Goal: Communication & Community: Connect with others

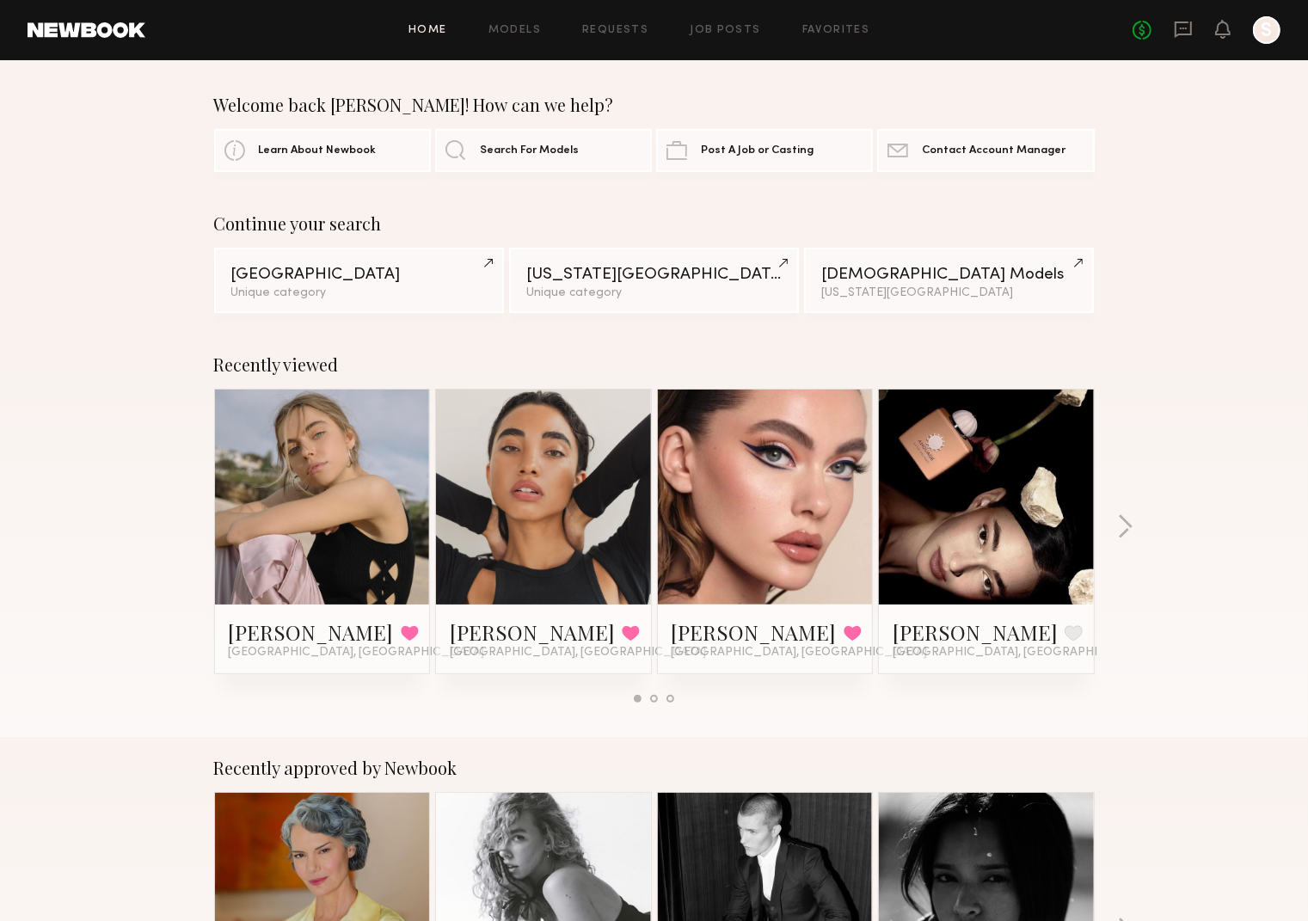
click at [1165, 16] on div "No fees up to $5,000 S" at bounding box center [1207, 30] width 148 height 28
click at [1150, 31] on link "No fees up to $5,000" at bounding box center [1142, 30] width 19 height 19
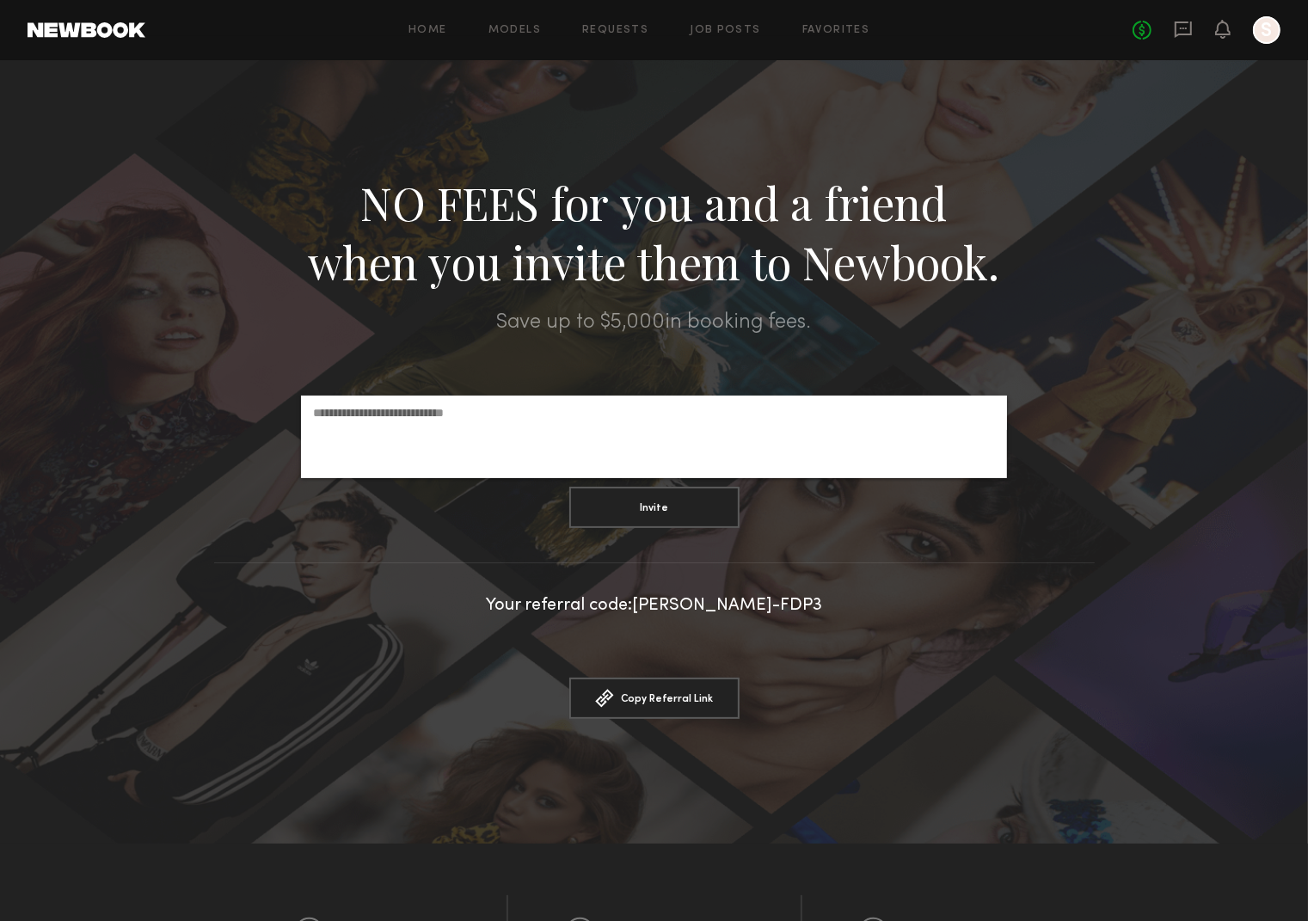
click at [1063, 275] on div "NO FEES for you and a friend when you invite them to Newbook." at bounding box center [654, 232] width 1308 height 119
click at [545, 34] on div "Home Models Requests Job Posts Favorites Sign Out" at bounding box center [639, 30] width 988 height 11
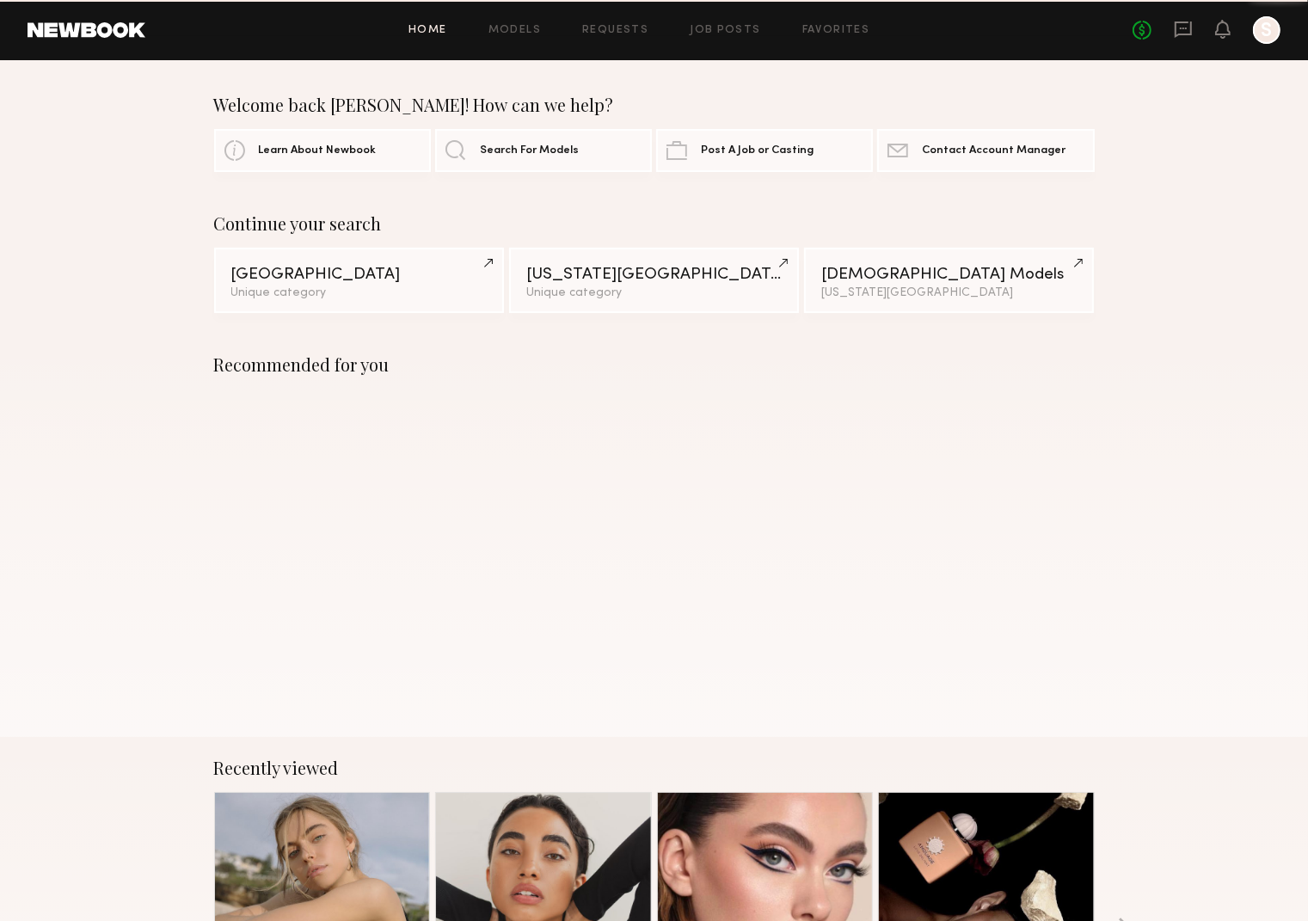
click at [518, 45] on header "Home Models Requests Job Posts Favorites Sign Out No fees up to $5,000 S" at bounding box center [654, 30] width 1308 height 60
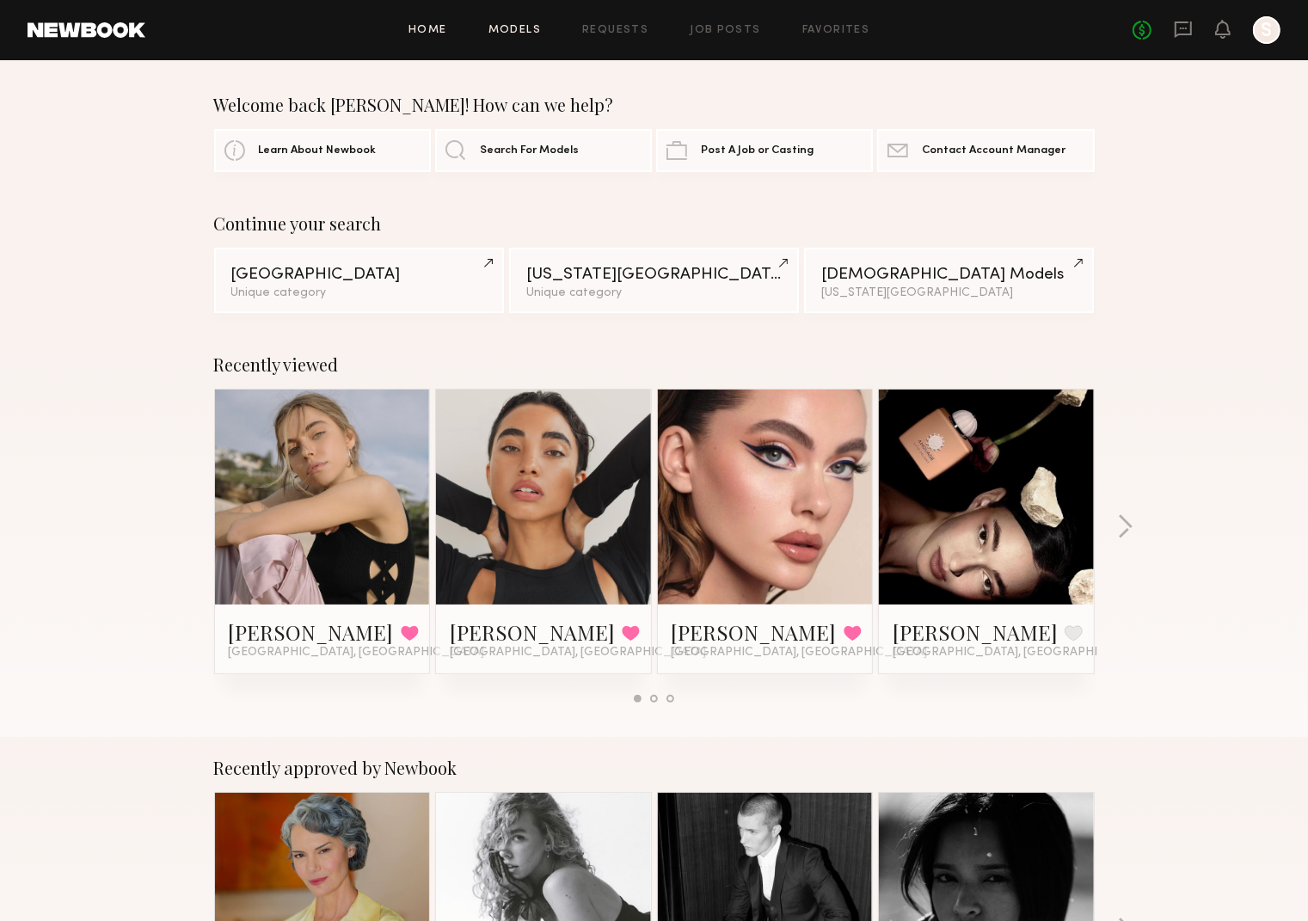
click at [527, 33] on link "Models" at bounding box center [515, 30] width 52 height 11
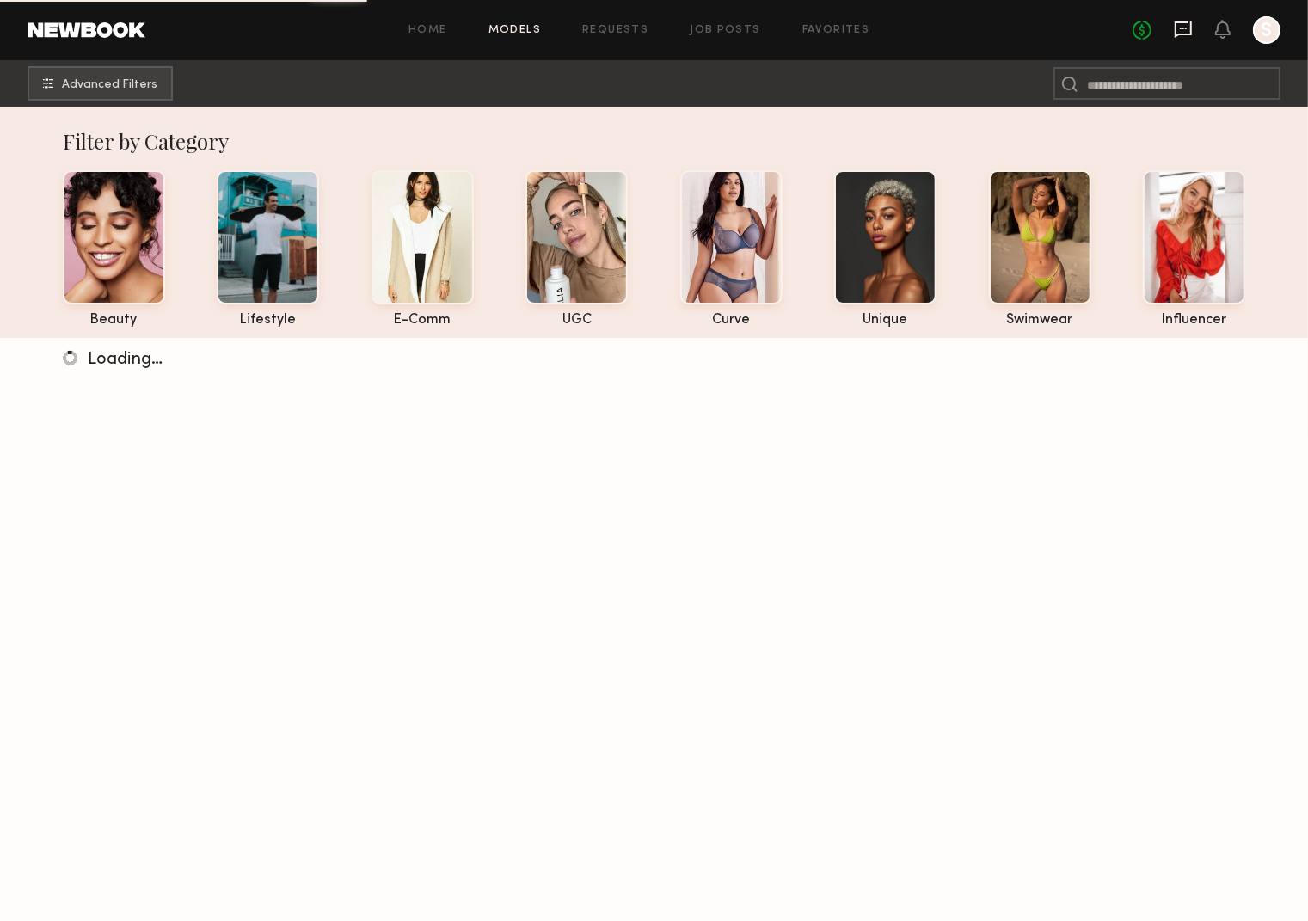
click at [1181, 35] on icon at bounding box center [1183, 29] width 19 height 19
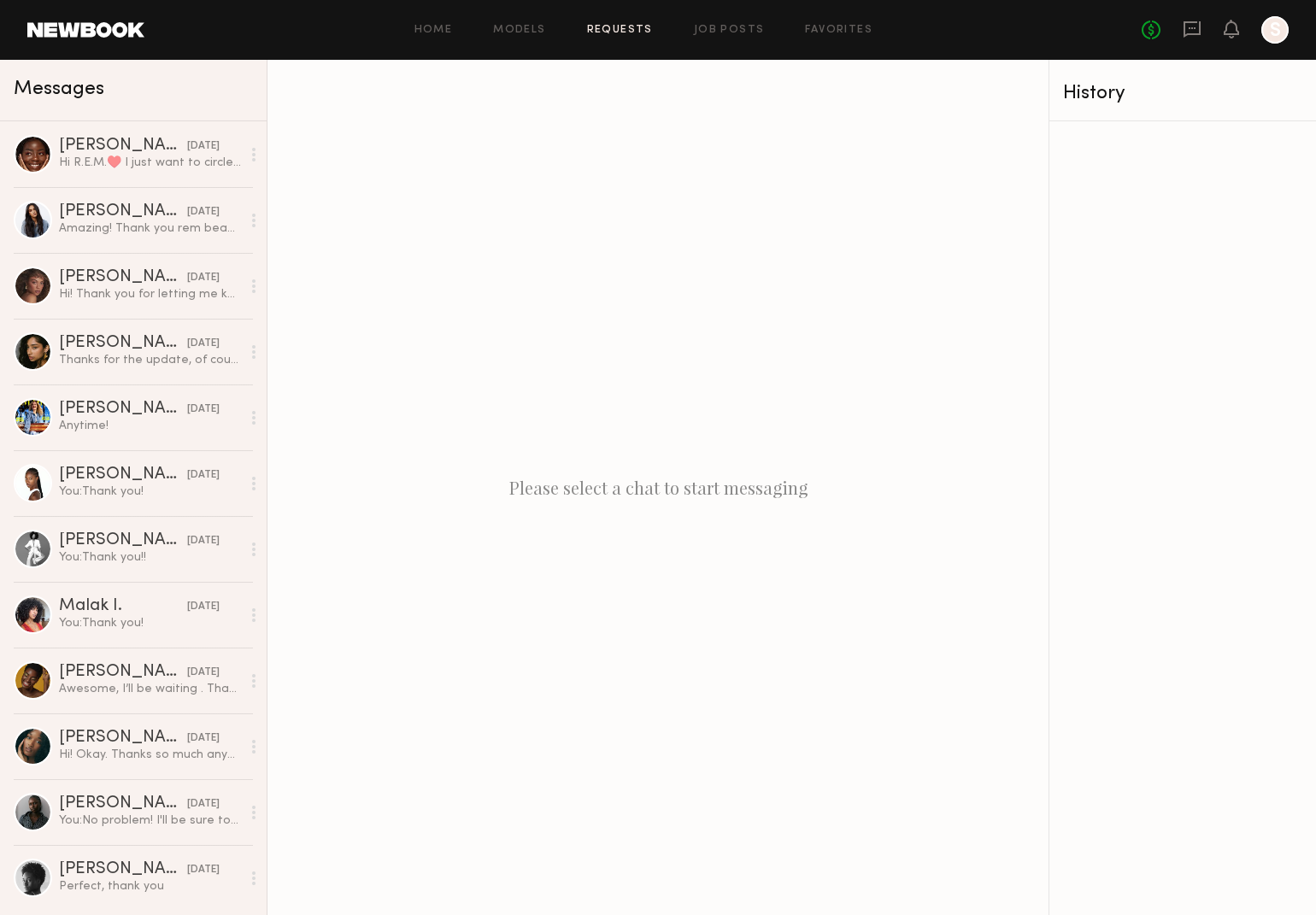
click at [632, 26] on link "Requests" at bounding box center [620, 30] width 66 height 11
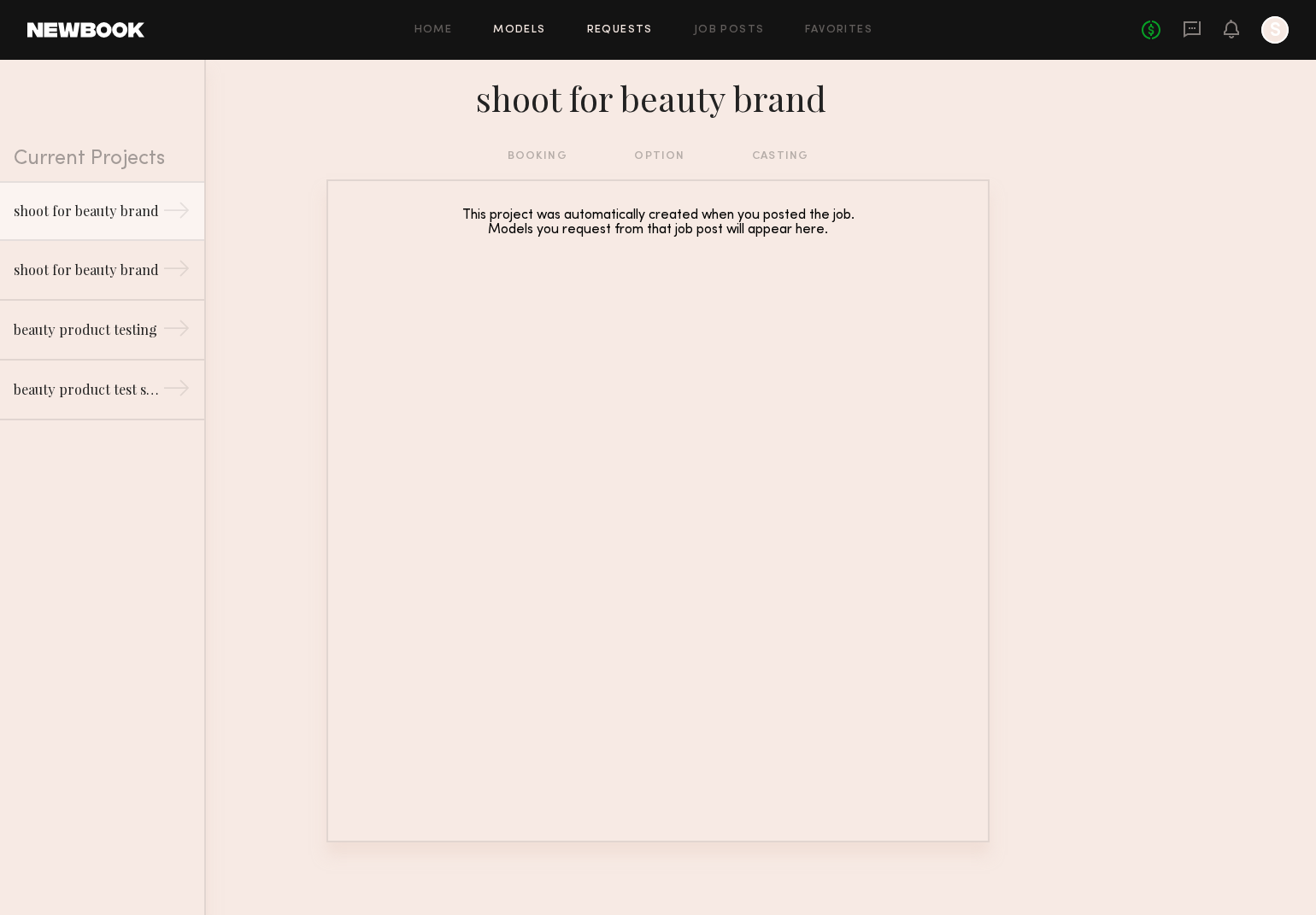
click at [505, 25] on link "Models" at bounding box center [518, 30] width 52 height 11
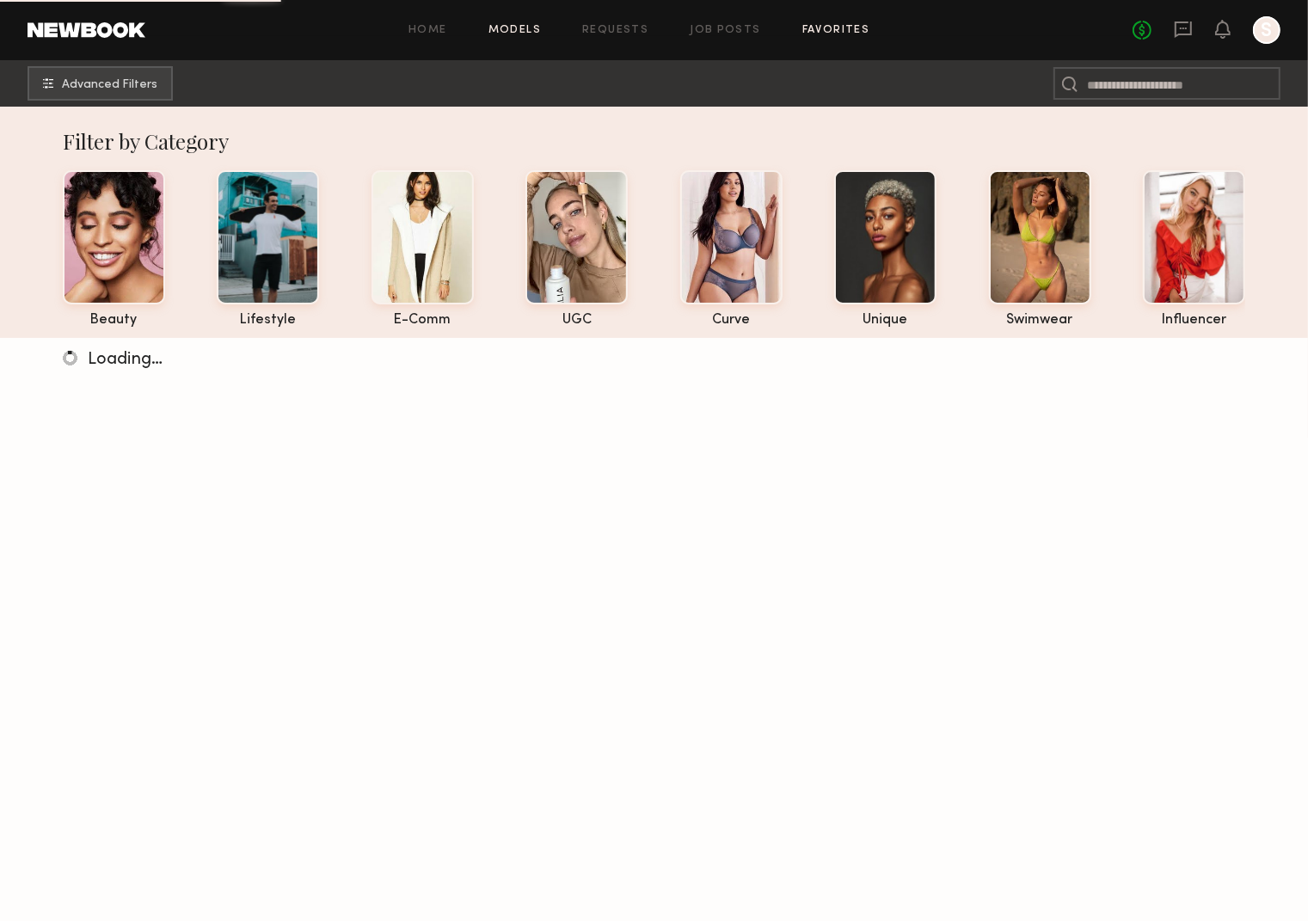
click at [846, 25] on link "Favorites" at bounding box center [837, 30] width 68 height 11
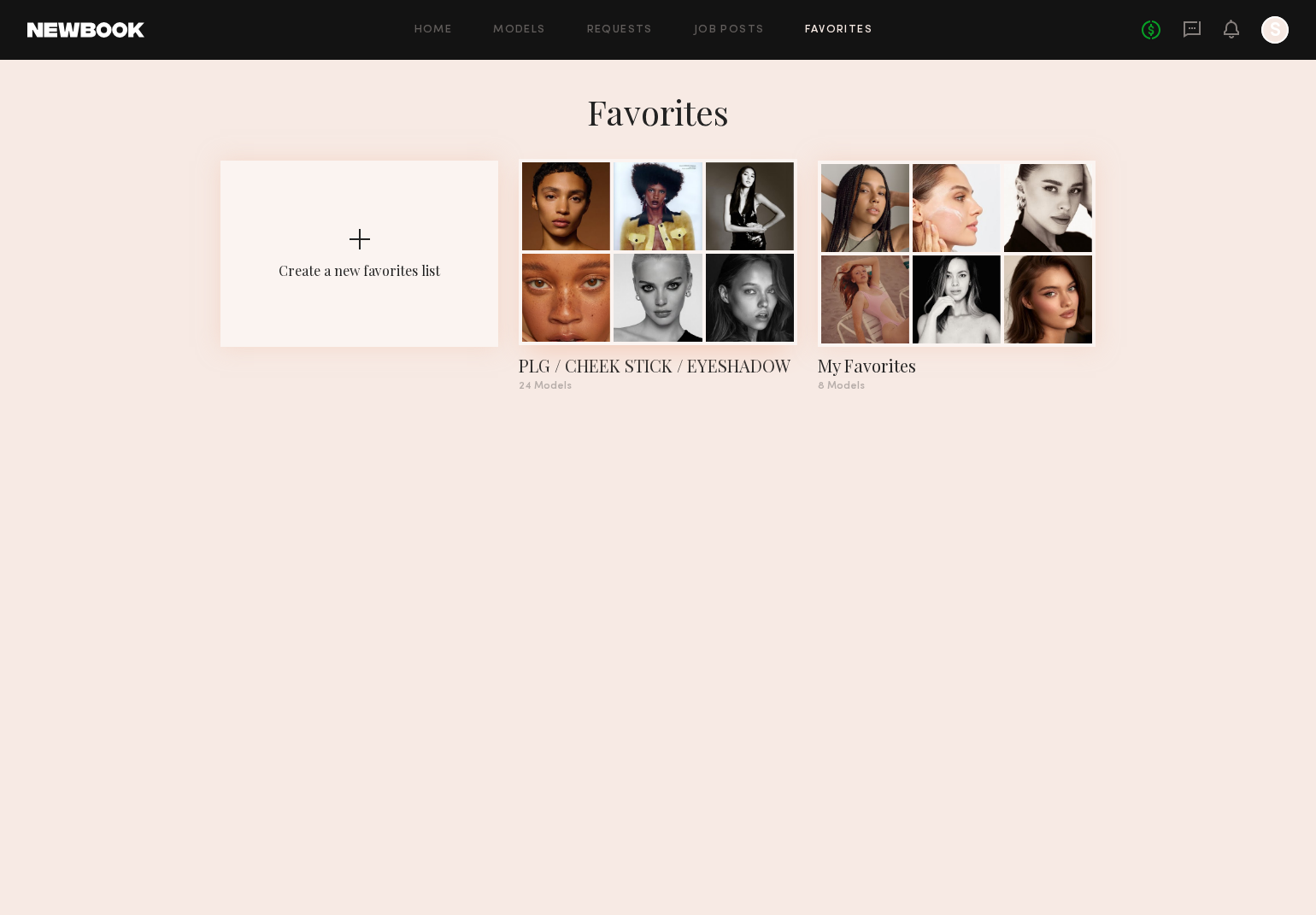
click at [598, 272] on div at bounding box center [566, 298] width 88 height 88
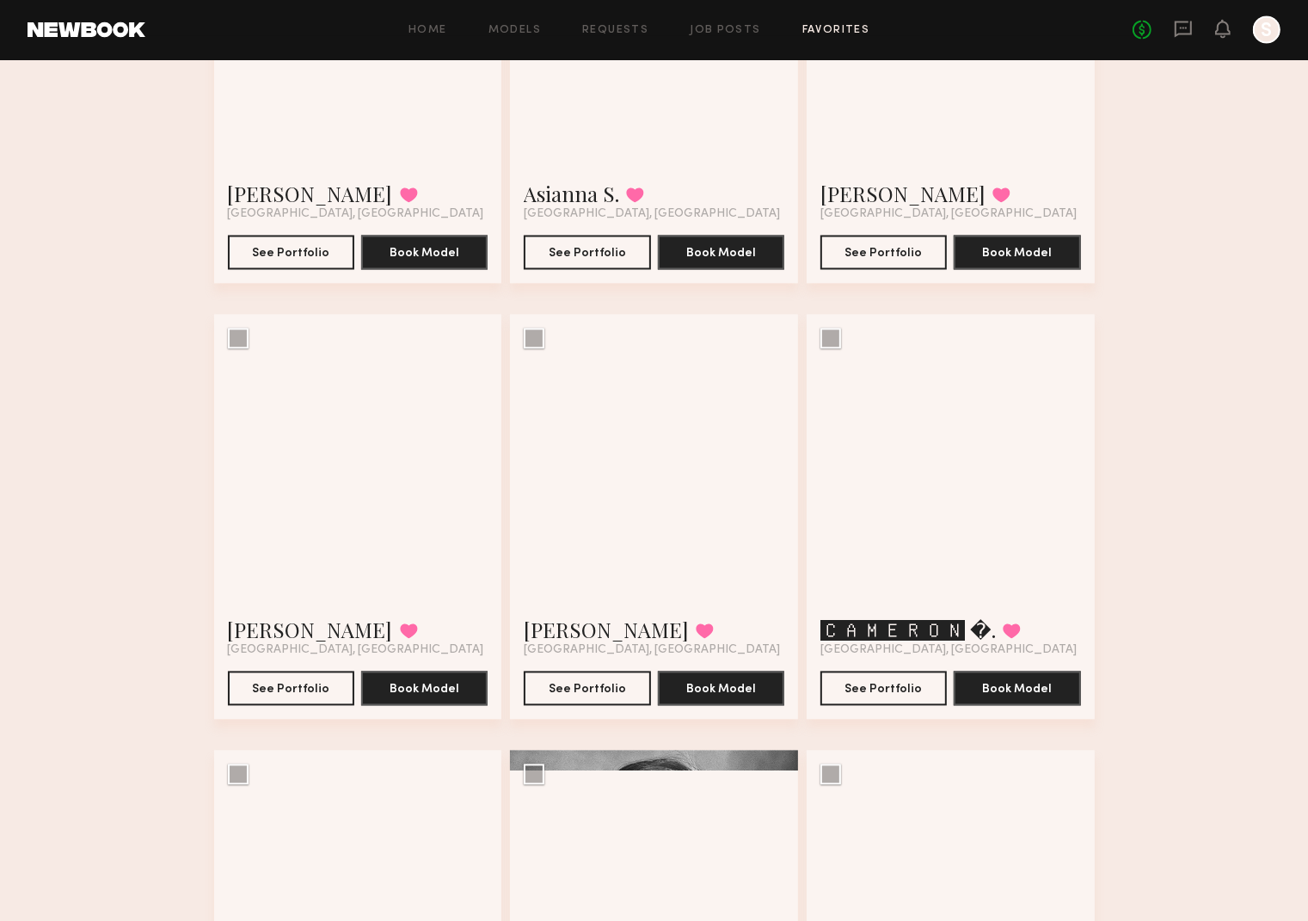
scroll to position [2792, 0]
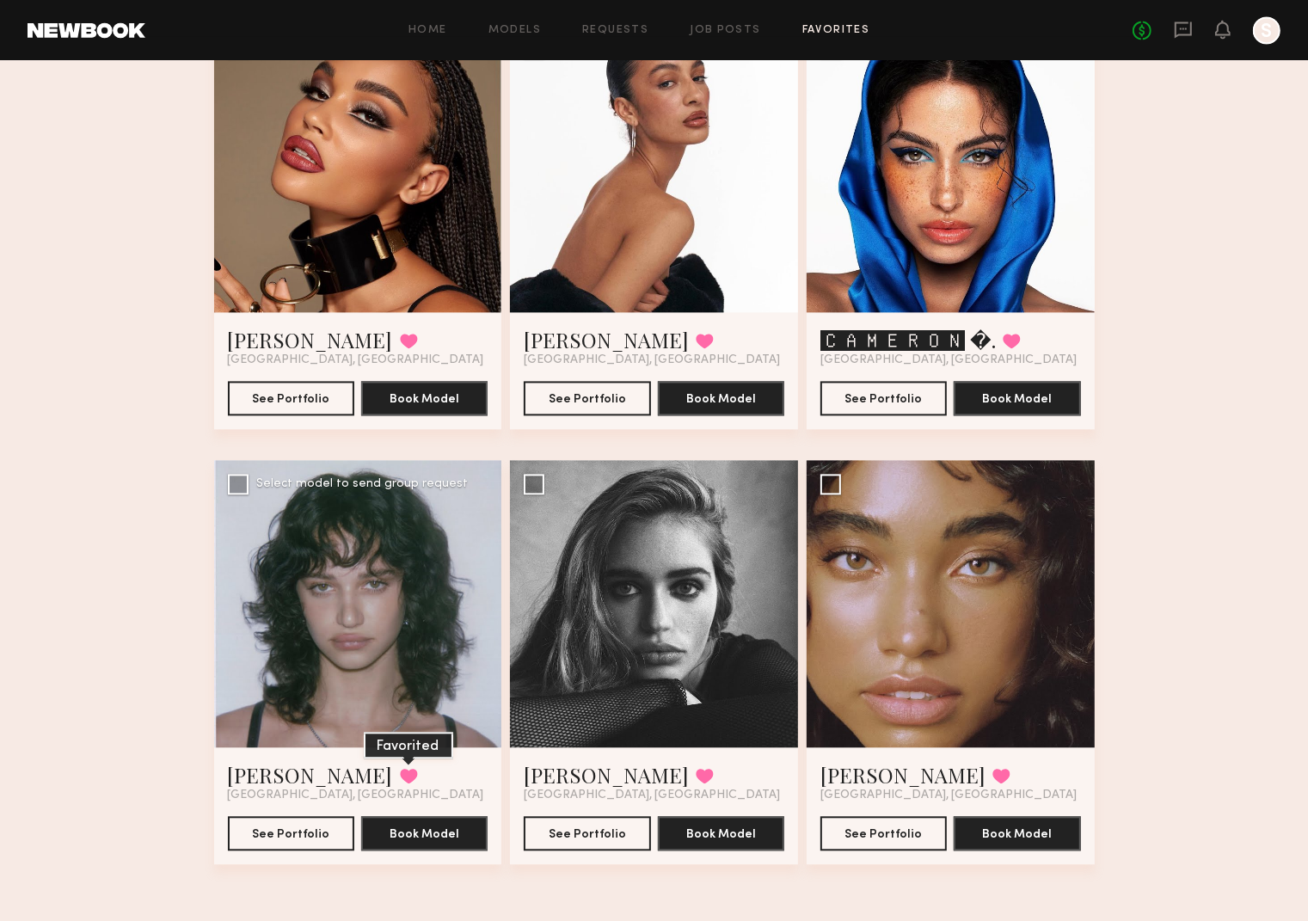
click at [400, 773] on button at bounding box center [409, 775] width 18 height 15
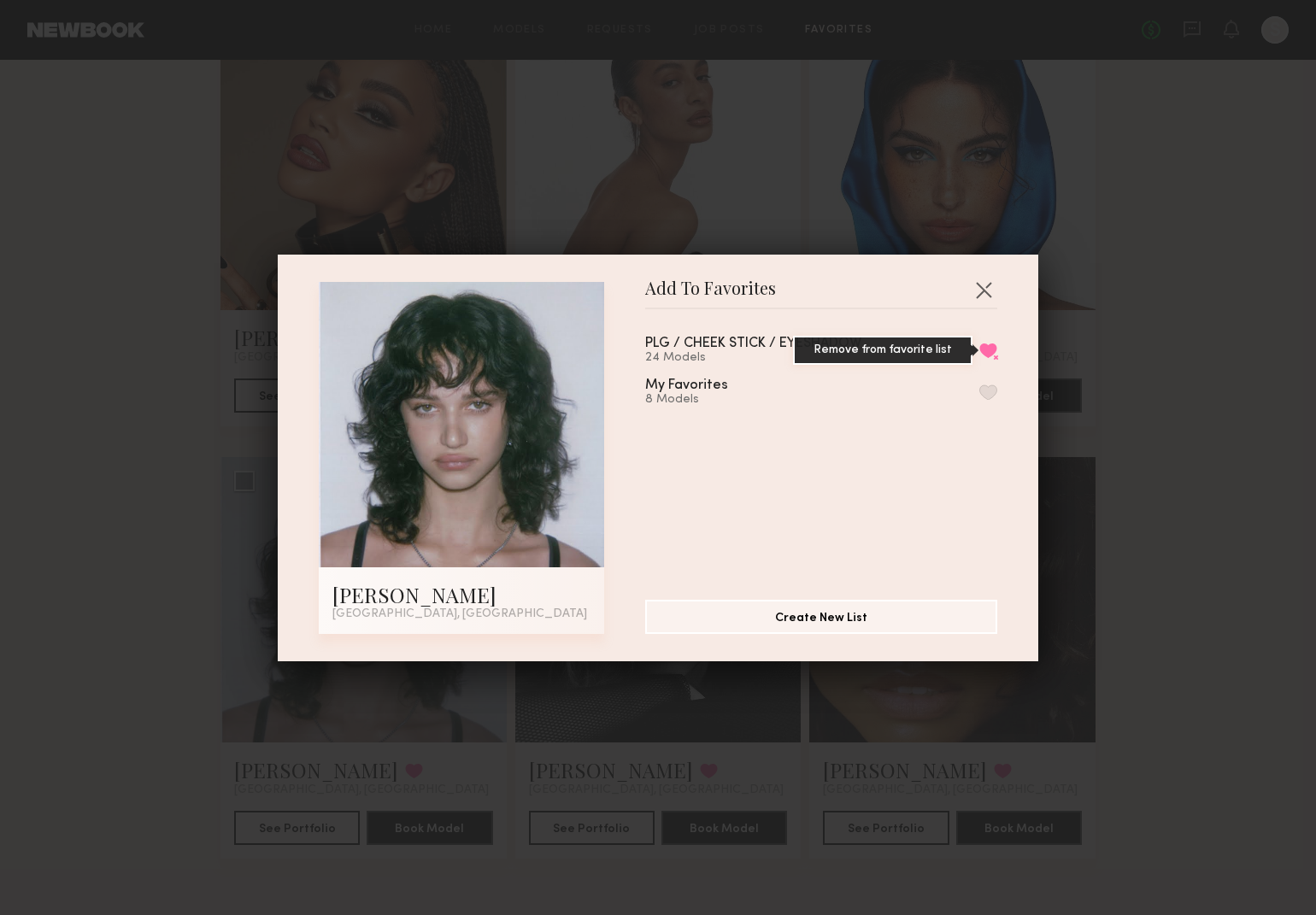
click at [979, 352] on button "Remove from favorite list" at bounding box center [988, 350] width 18 height 15
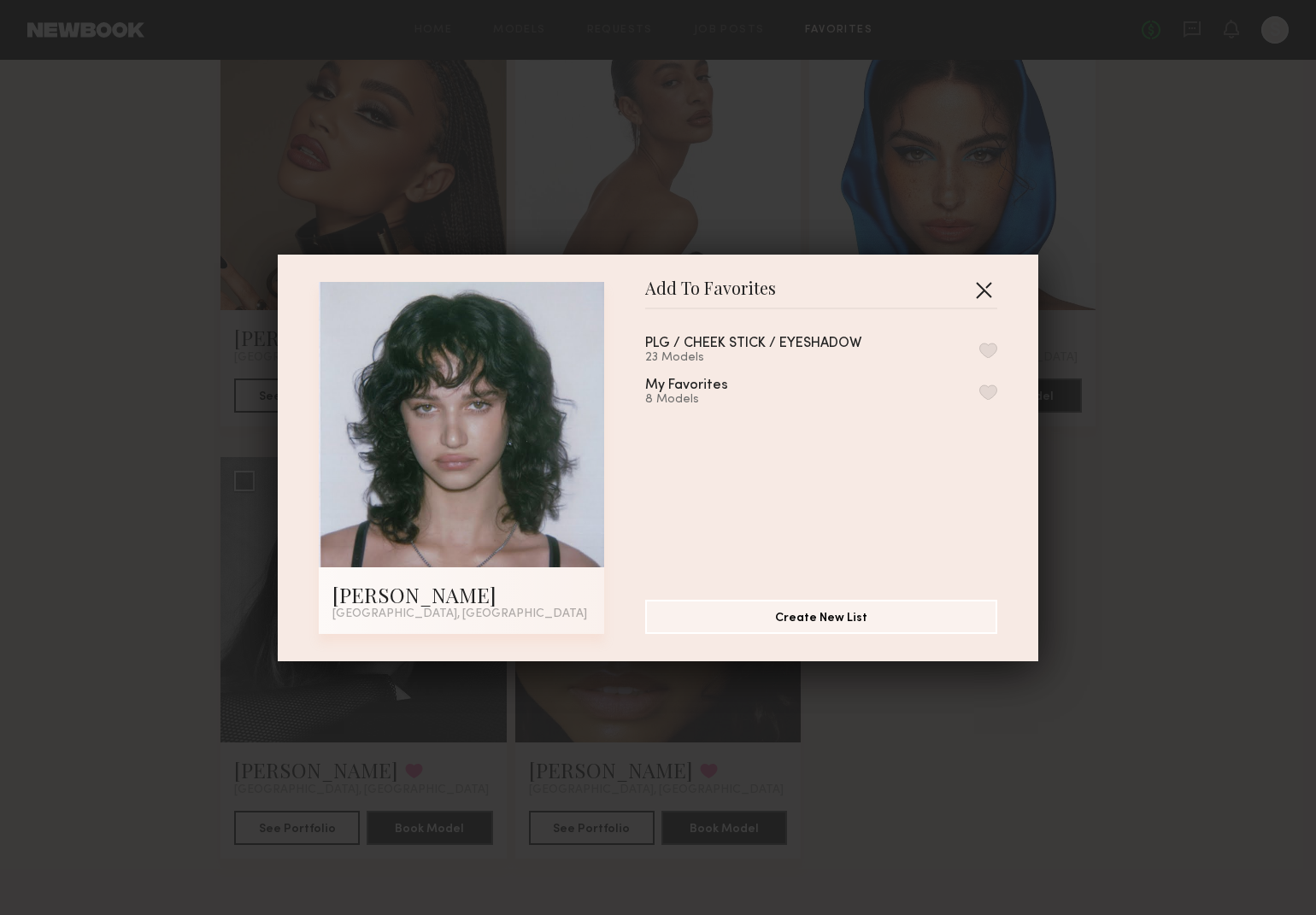
click at [980, 284] on button "button" at bounding box center [983, 290] width 28 height 28
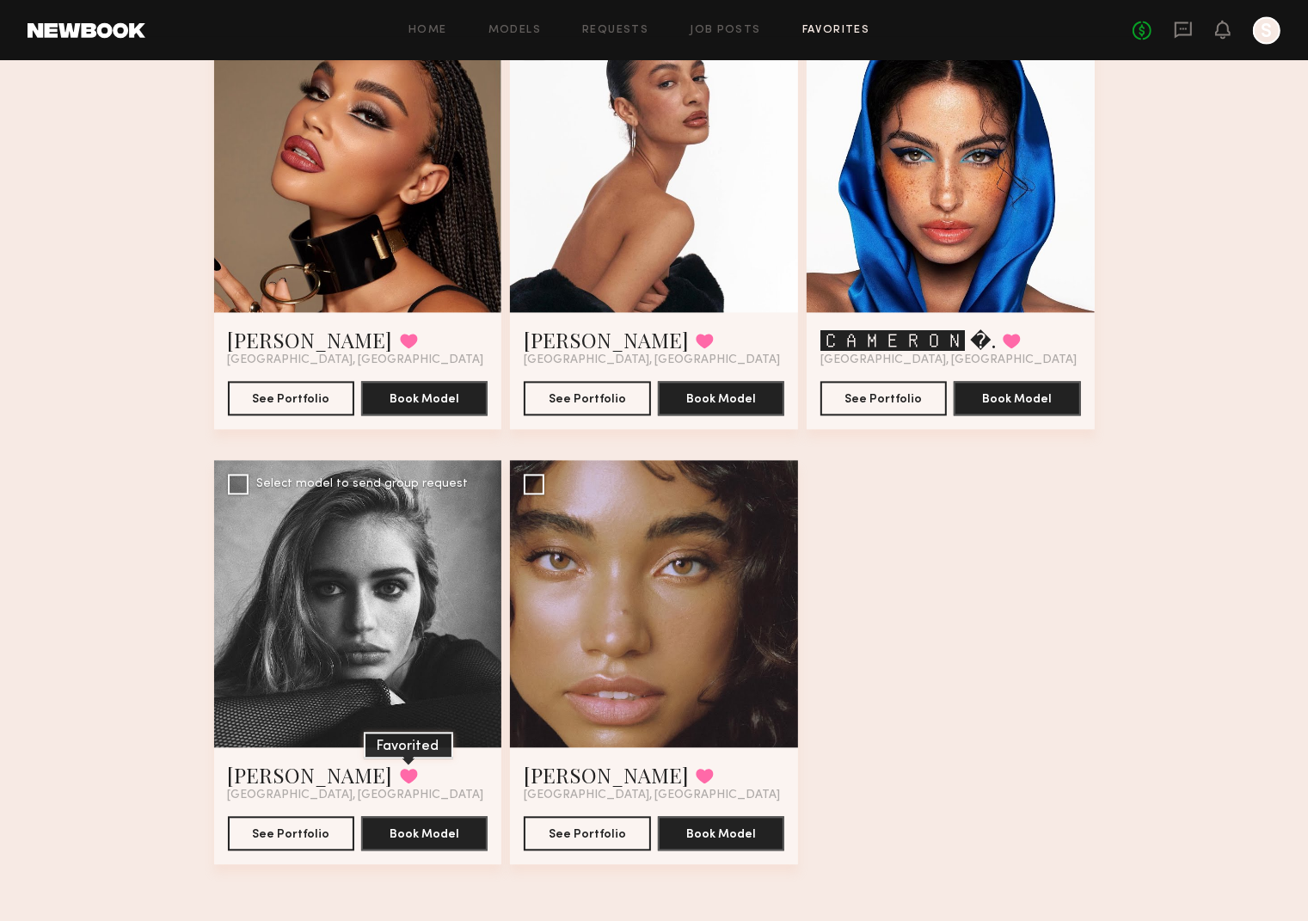
click at [400, 772] on button at bounding box center [409, 775] width 18 height 15
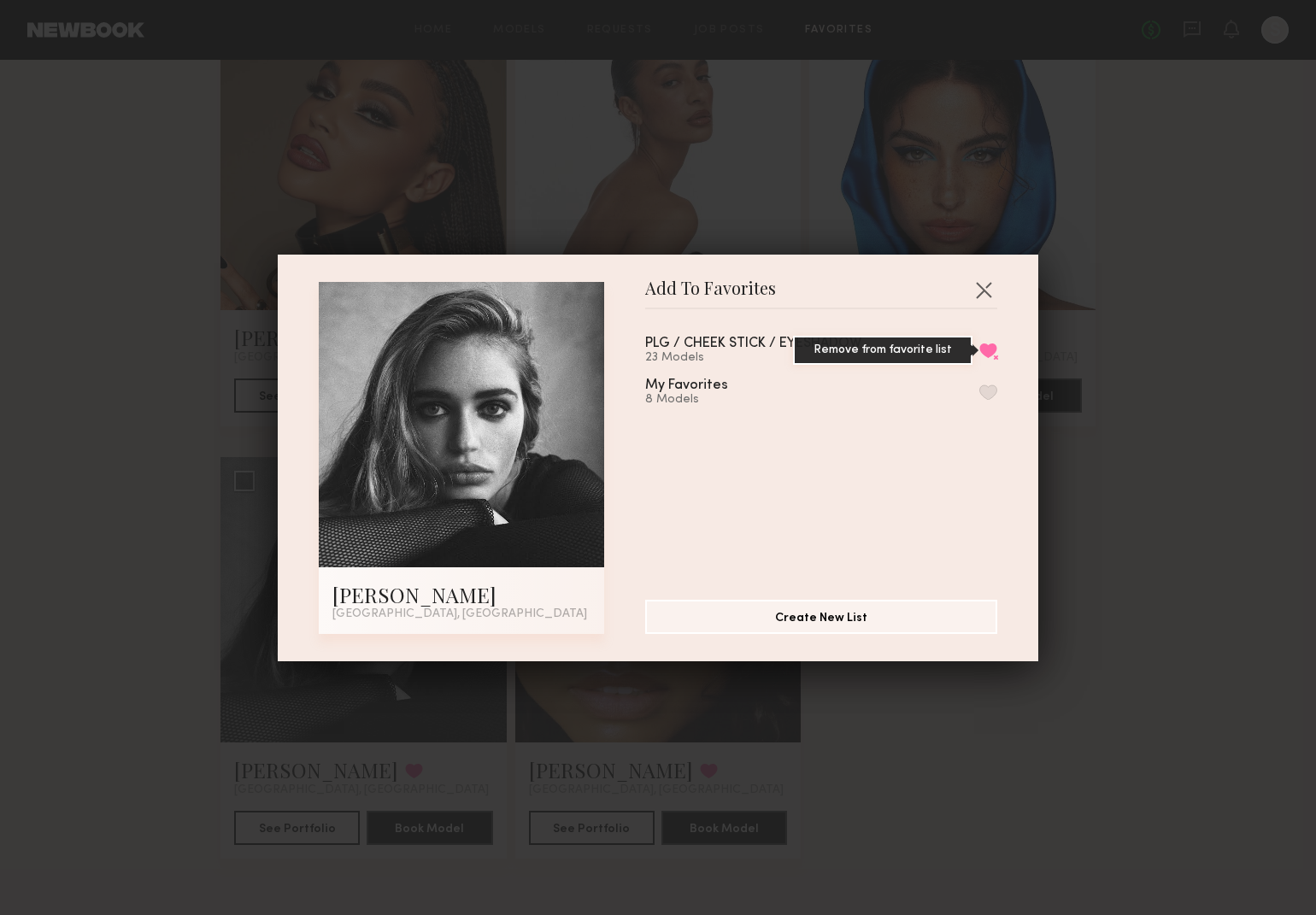
click at [979, 351] on button "Remove from favorite list" at bounding box center [988, 350] width 18 height 15
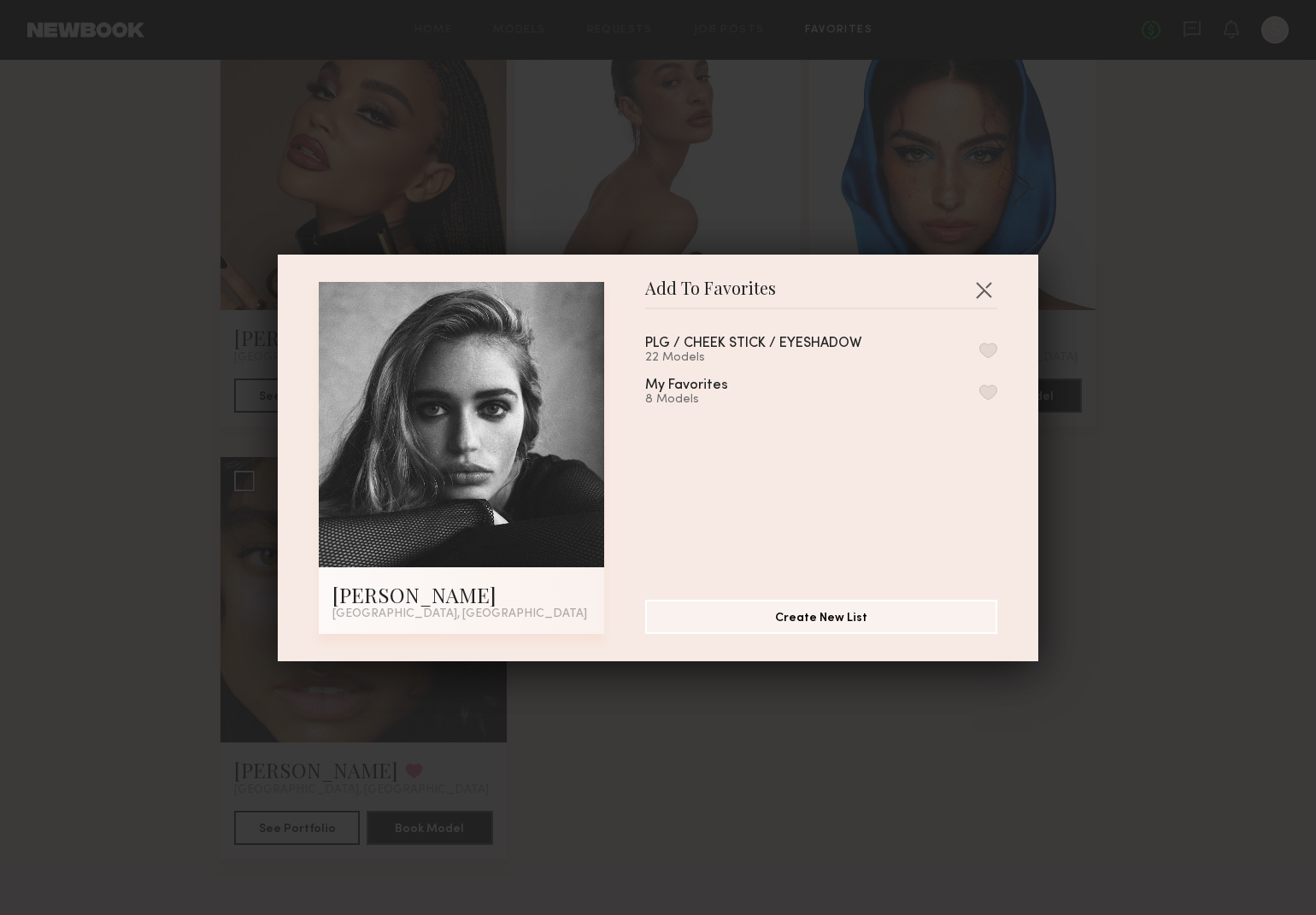
click at [994, 297] on div "Add To Favorites Madison S. Los Angeles, CA Add To Favorites PLG / CHEEK STICK …" at bounding box center [658, 457] width 761 height 406
click at [975, 293] on button "button" at bounding box center [983, 290] width 28 height 28
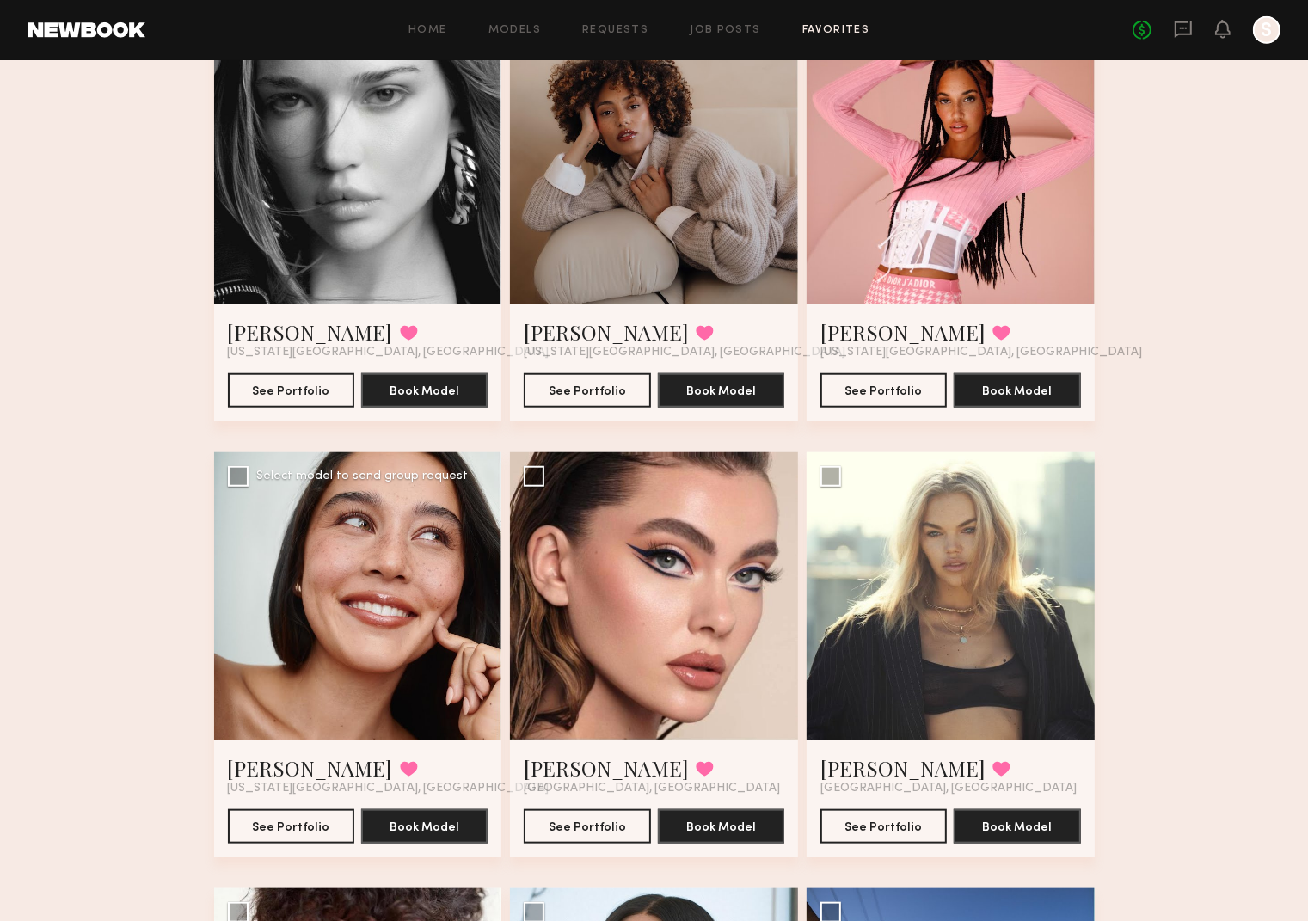
scroll to position [1057, 0]
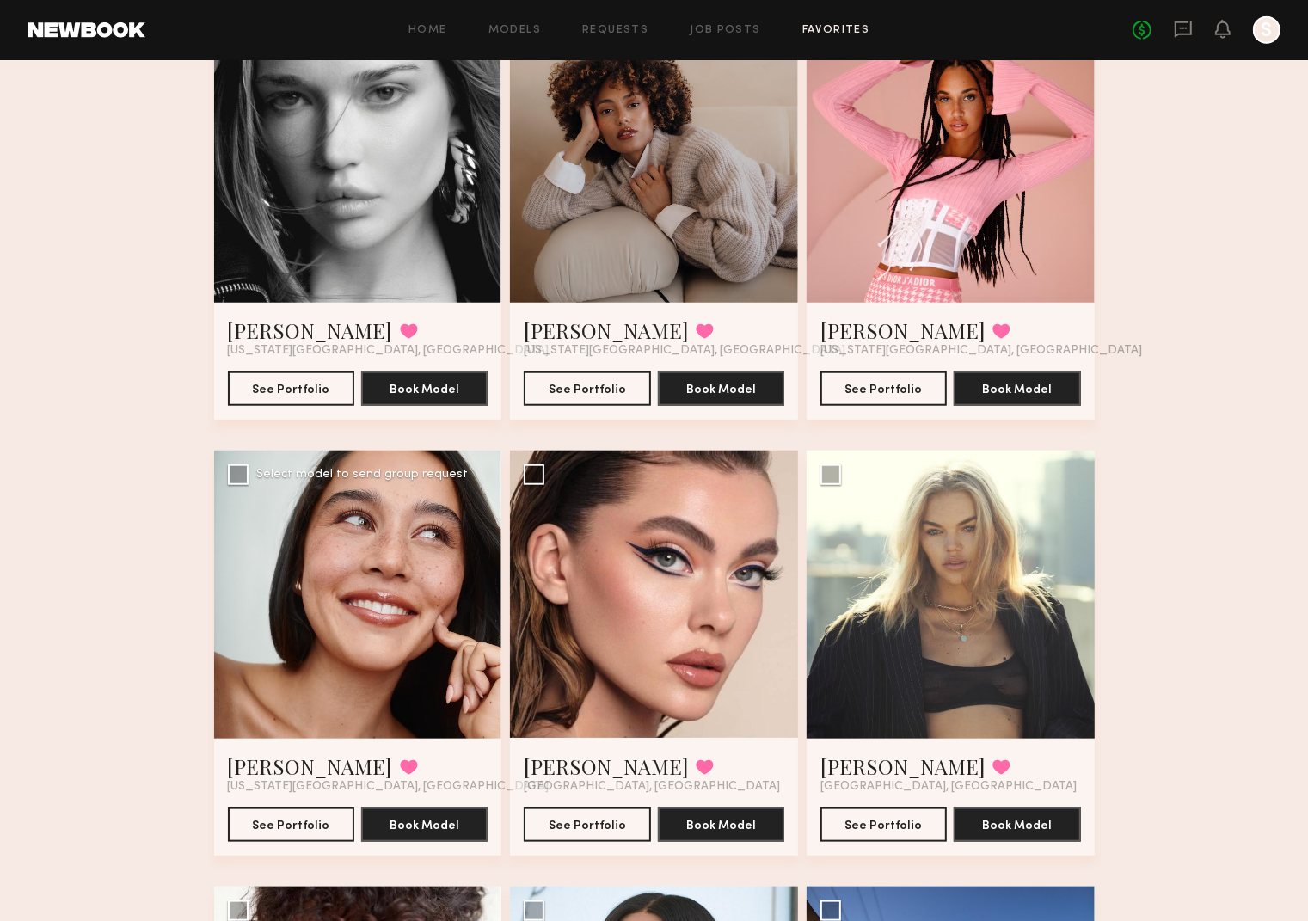
click at [385, 572] on div at bounding box center [358, 595] width 288 height 288
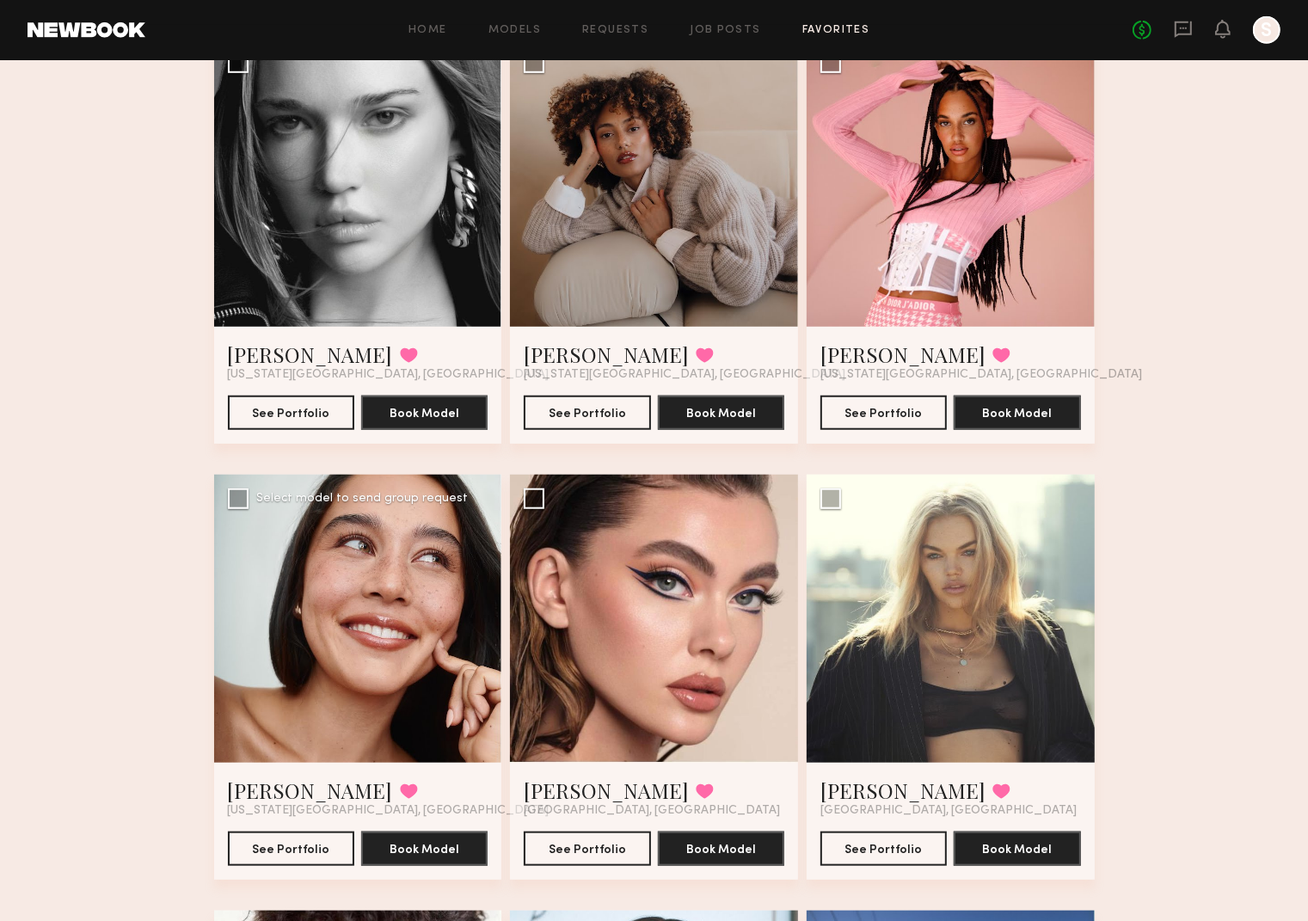
scroll to position [1008, 0]
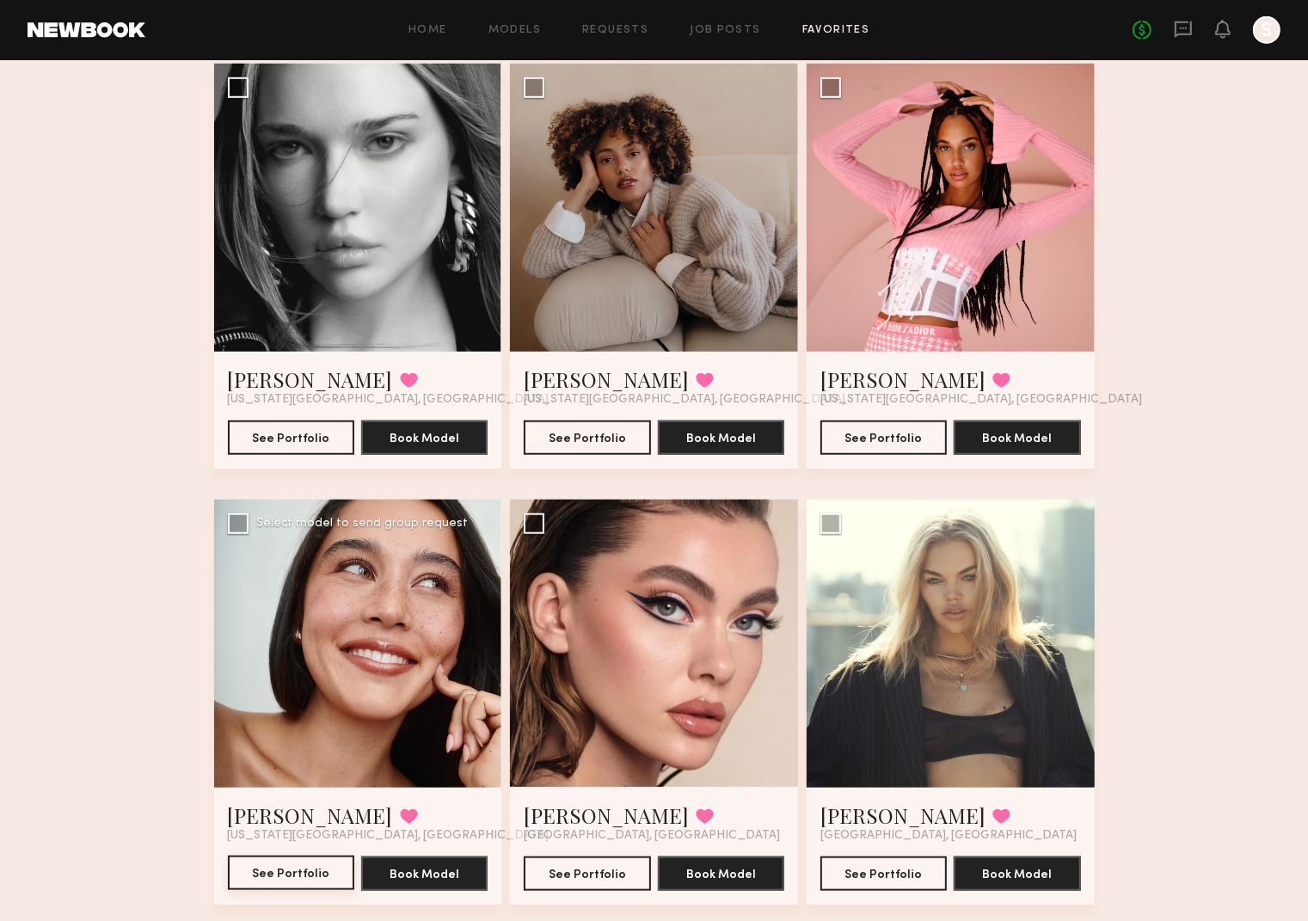
click at [291, 873] on button "See Portfolio" at bounding box center [291, 873] width 126 height 34
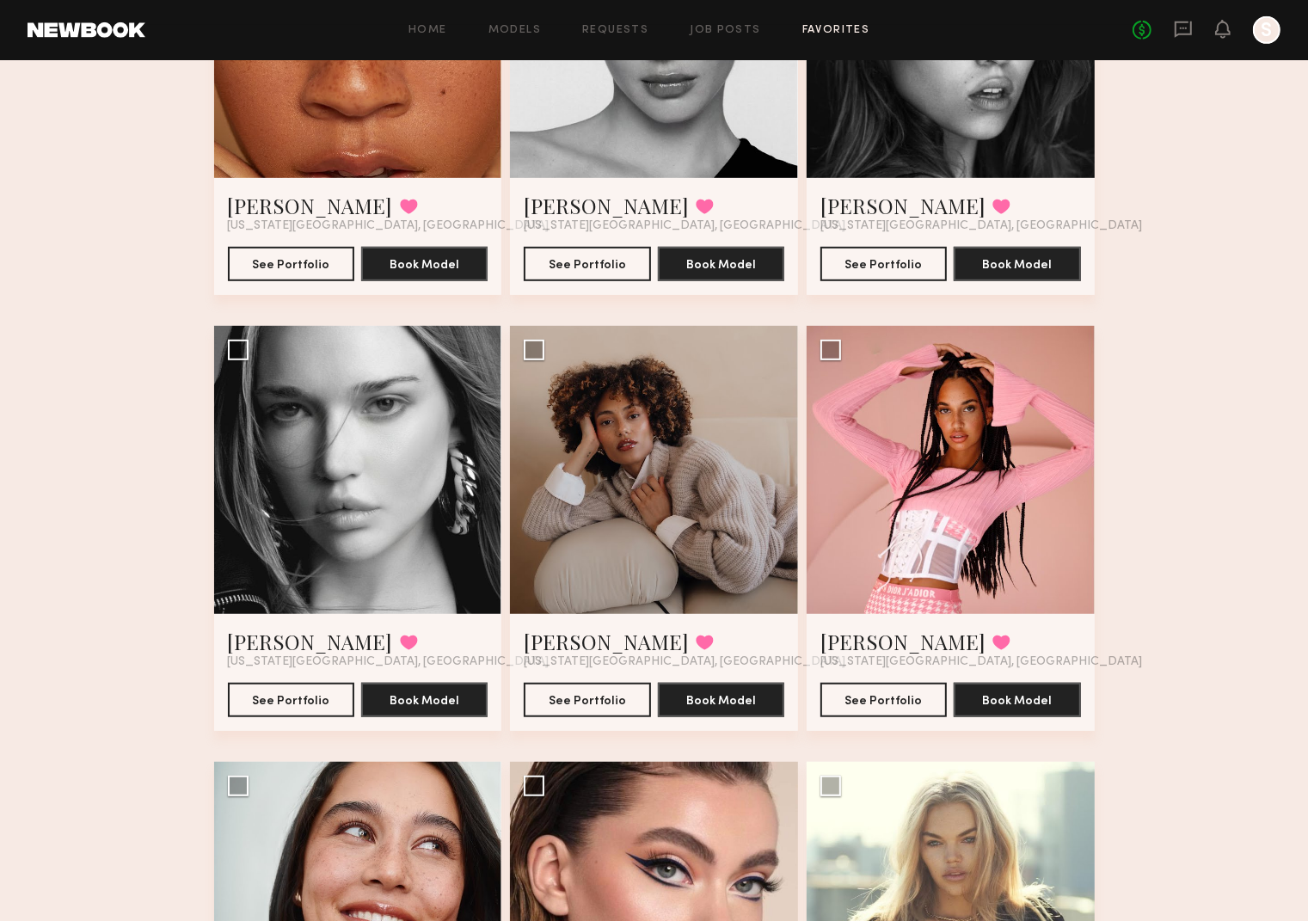
scroll to position [741, 0]
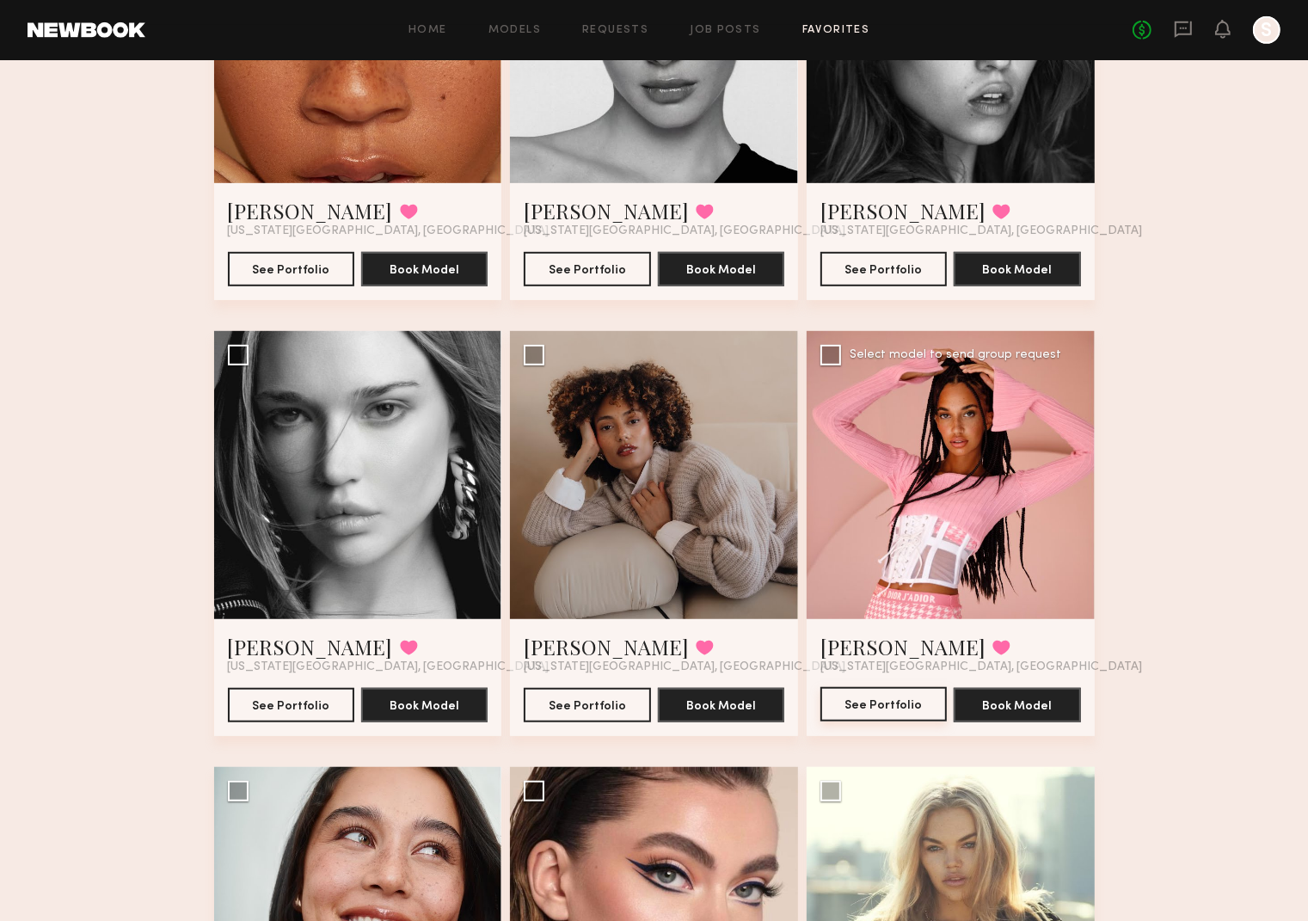
click at [878, 709] on button "See Portfolio" at bounding box center [884, 704] width 126 height 34
click at [588, 702] on button "See Portfolio" at bounding box center [587, 704] width 126 height 34
click at [286, 699] on button "See Portfolio" at bounding box center [291, 704] width 126 height 34
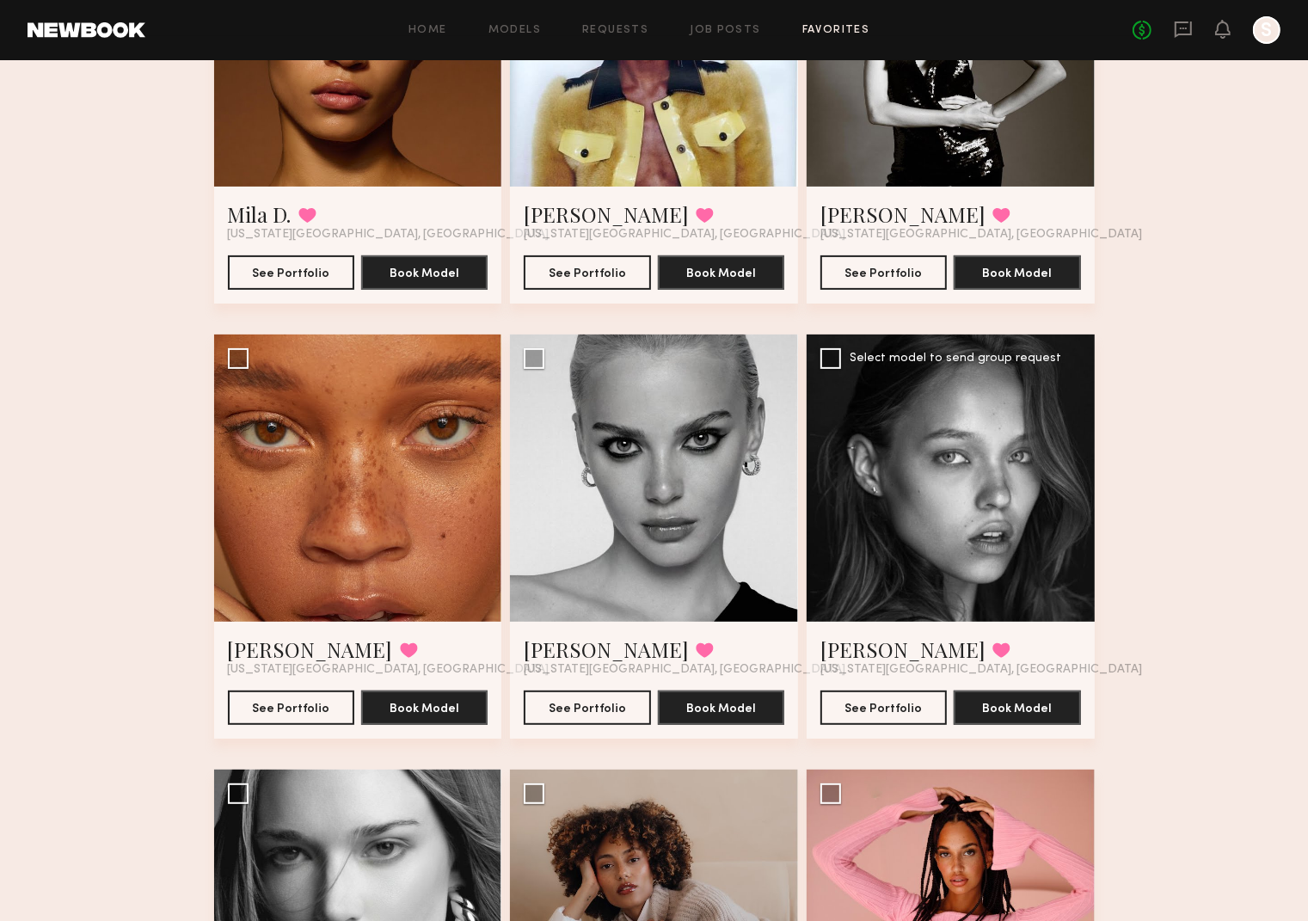
scroll to position [299, 0]
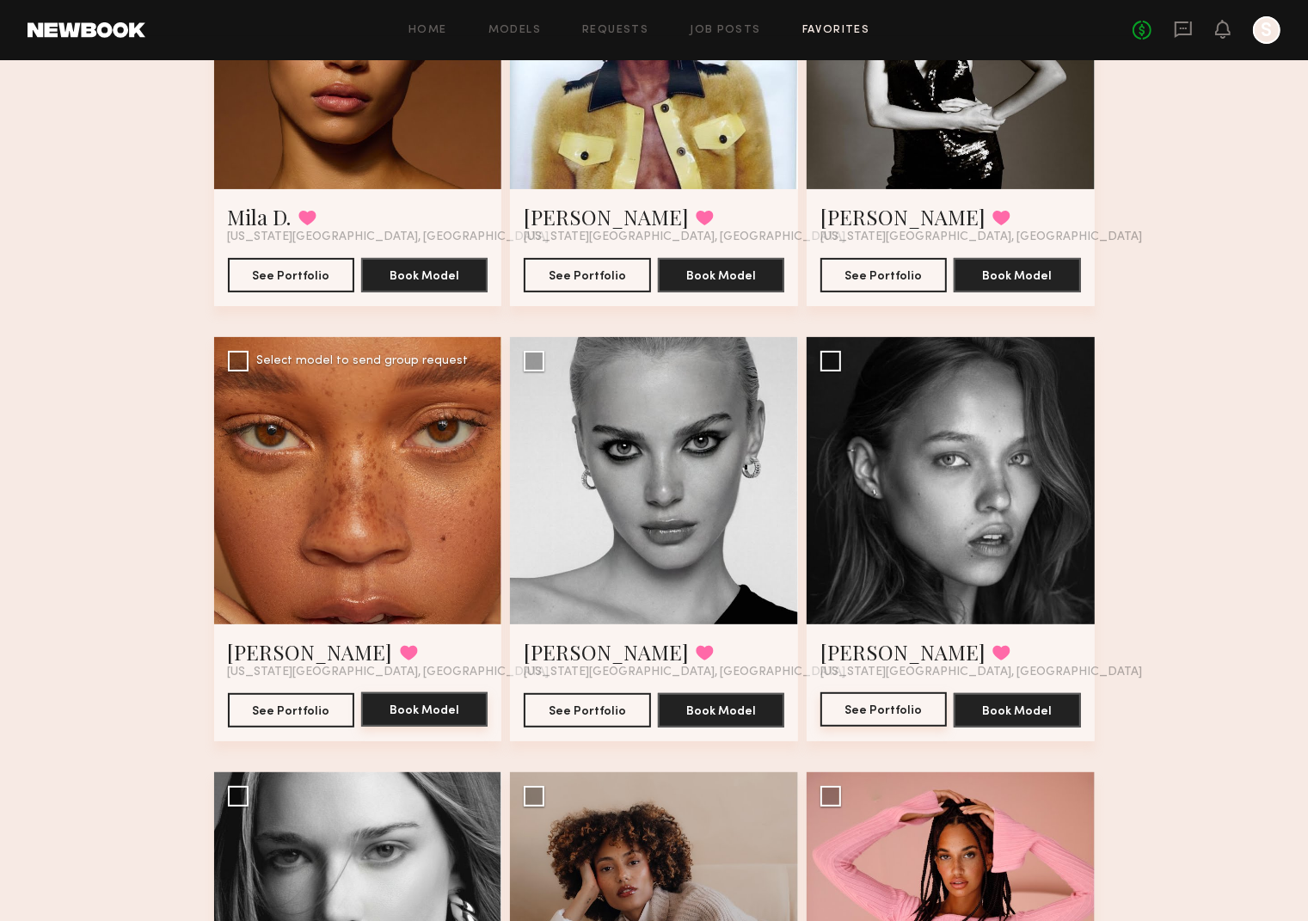
drag, startPoint x: 908, startPoint y: 712, endPoint x: 474, endPoint y: 703, distance: 433.7
click at [907, 712] on button "See Portfolio" at bounding box center [884, 710] width 126 height 34
click at [543, 711] on button "See Portfolio" at bounding box center [587, 710] width 126 height 34
click at [324, 702] on button "See Portfolio" at bounding box center [291, 710] width 126 height 34
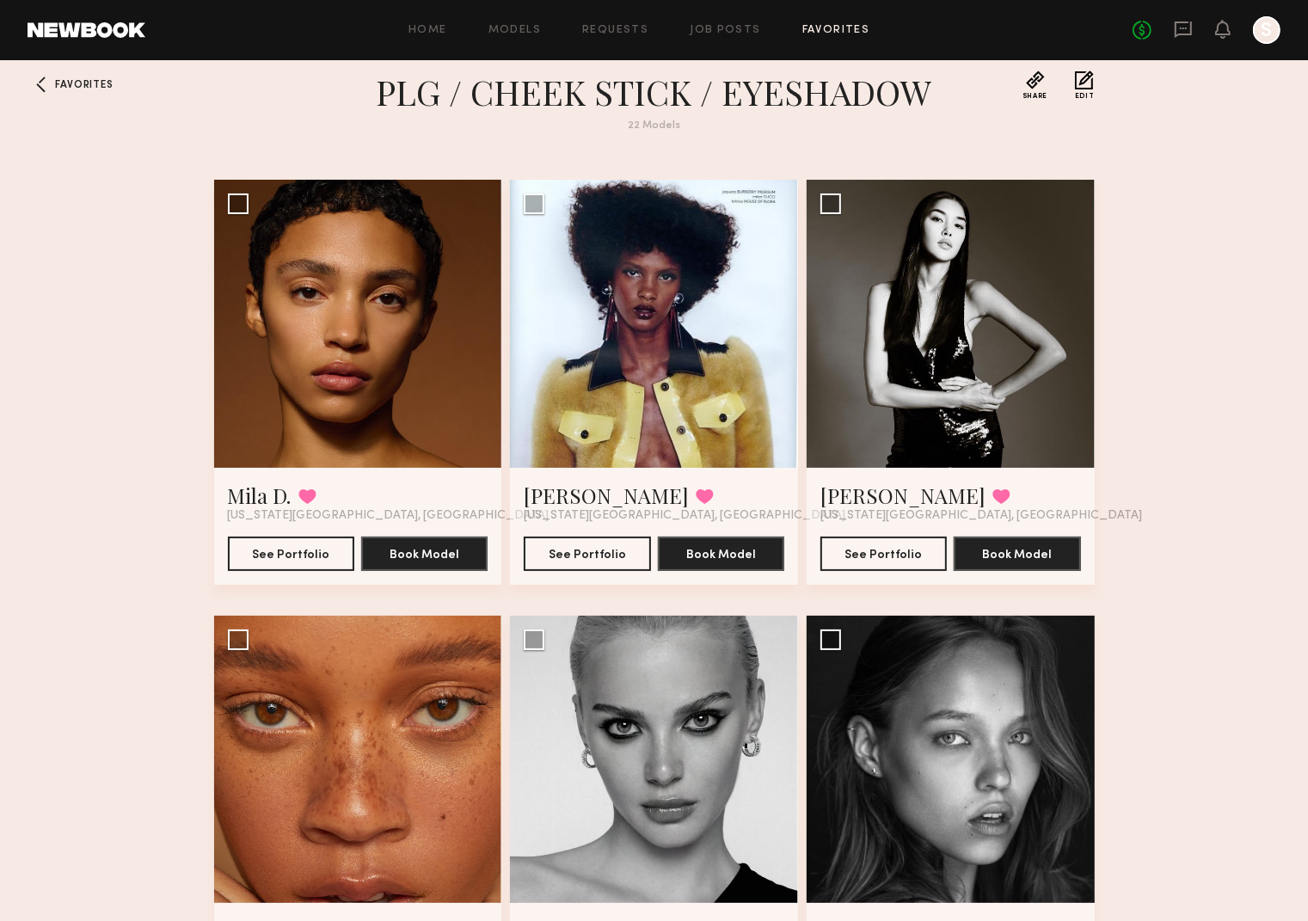
scroll to position [0, 0]
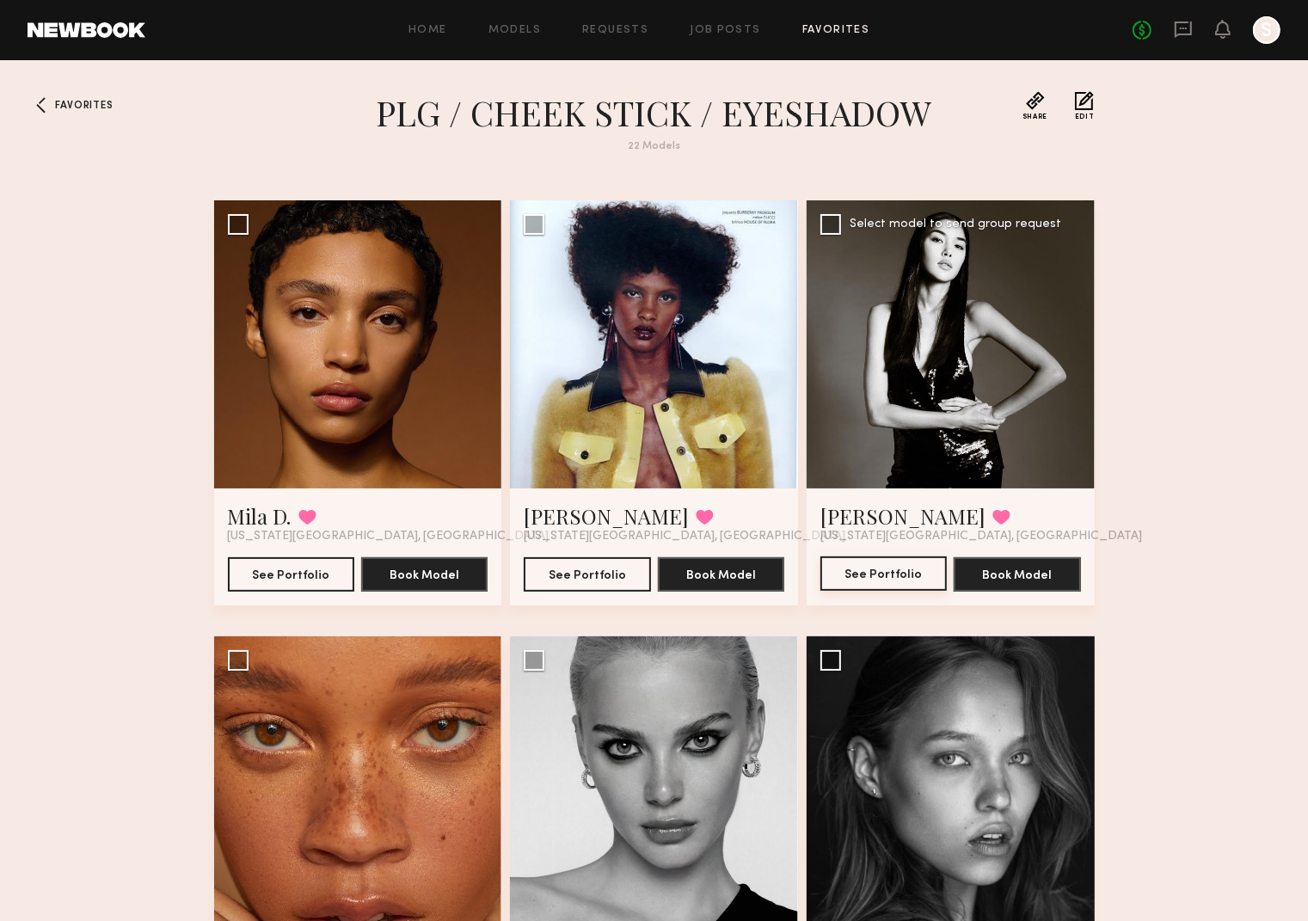
click at [911, 580] on button "See Portfolio" at bounding box center [884, 574] width 126 height 34
drag, startPoint x: 604, startPoint y: 568, endPoint x: 515, endPoint y: 570, distance: 88.6
click at [603, 568] on button "See Portfolio" at bounding box center [587, 574] width 126 height 34
click at [298, 563] on button "See Portfolio" at bounding box center [291, 574] width 126 height 34
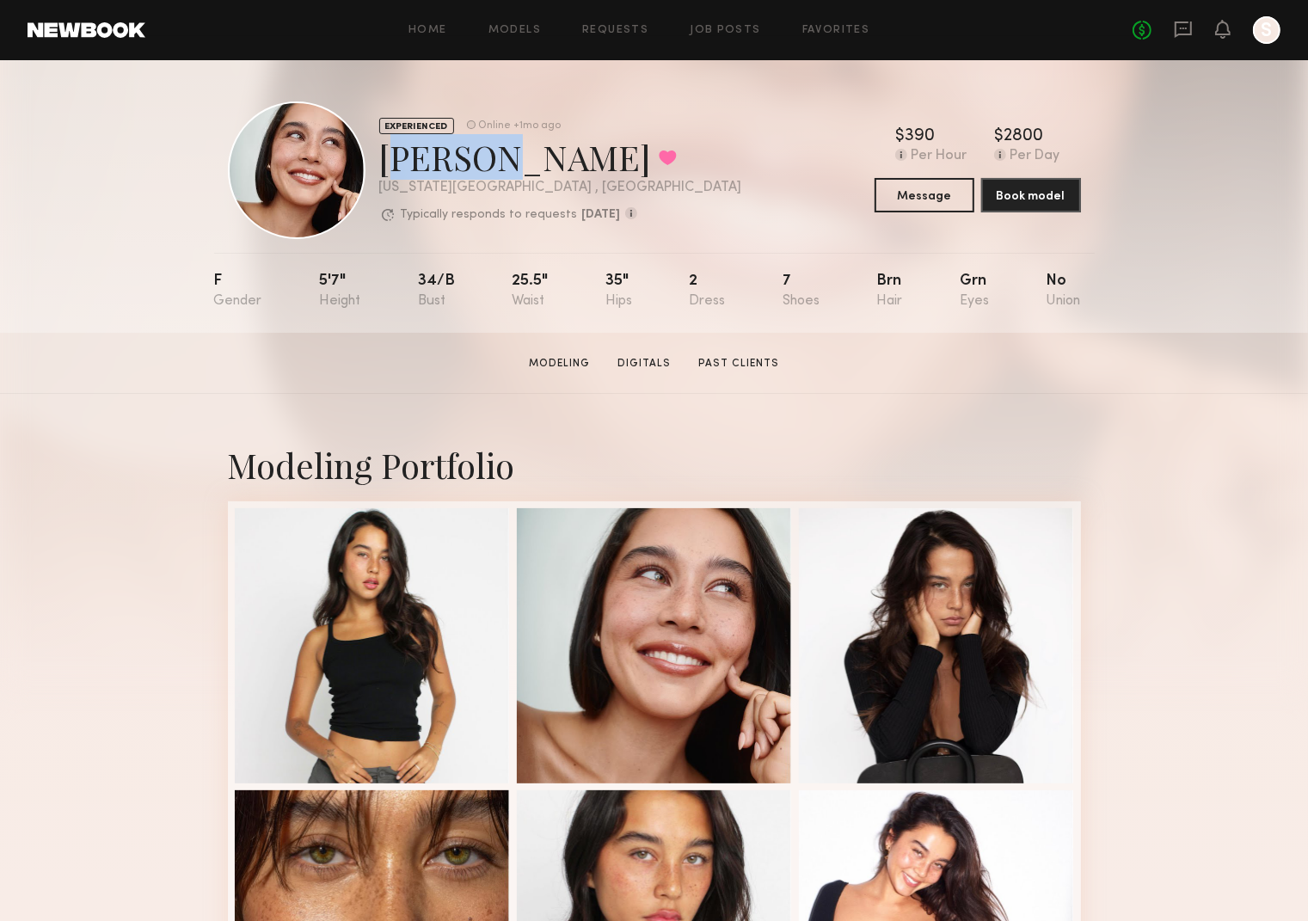
drag, startPoint x: 385, startPoint y: 161, endPoint x: 471, endPoint y: 159, distance: 86.9
click at [471, 159] on div "Asalia Y. Favorited" at bounding box center [560, 157] width 363 height 46
drag, startPoint x: 434, startPoint y: 163, endPoint x: 497, endPoint y: 167, distance: 62.9
click at [497, 167] on div "EXPERIENCED Online +1mo ago Asalia Y. Favorited New York City , NY Typically re…" at bounding box center [485, 171] width 514 height 138
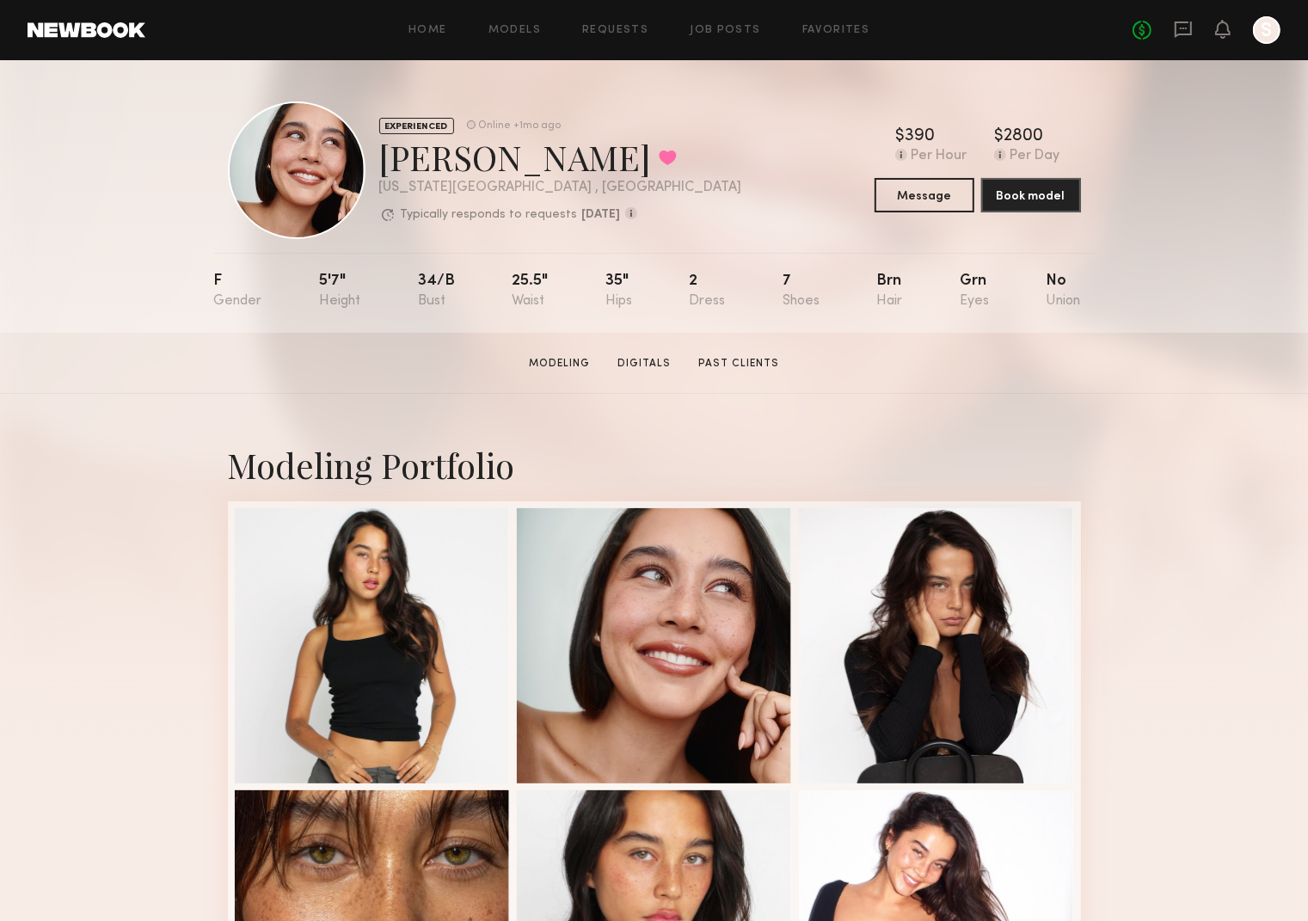
click at [496, 167] on div "Asalia Y. Favorited" at bounding box center [560, 157] width 363 height 46
drag, startPoint x: 390, startPoint y: 163, endPoint x: 470, endPoint y: 159, distance: 80.1
click at [470, 159] on div "Asalia Y. Favorited" at bounding box center [560, 157] width 363 height 46
copy div "Asalia"
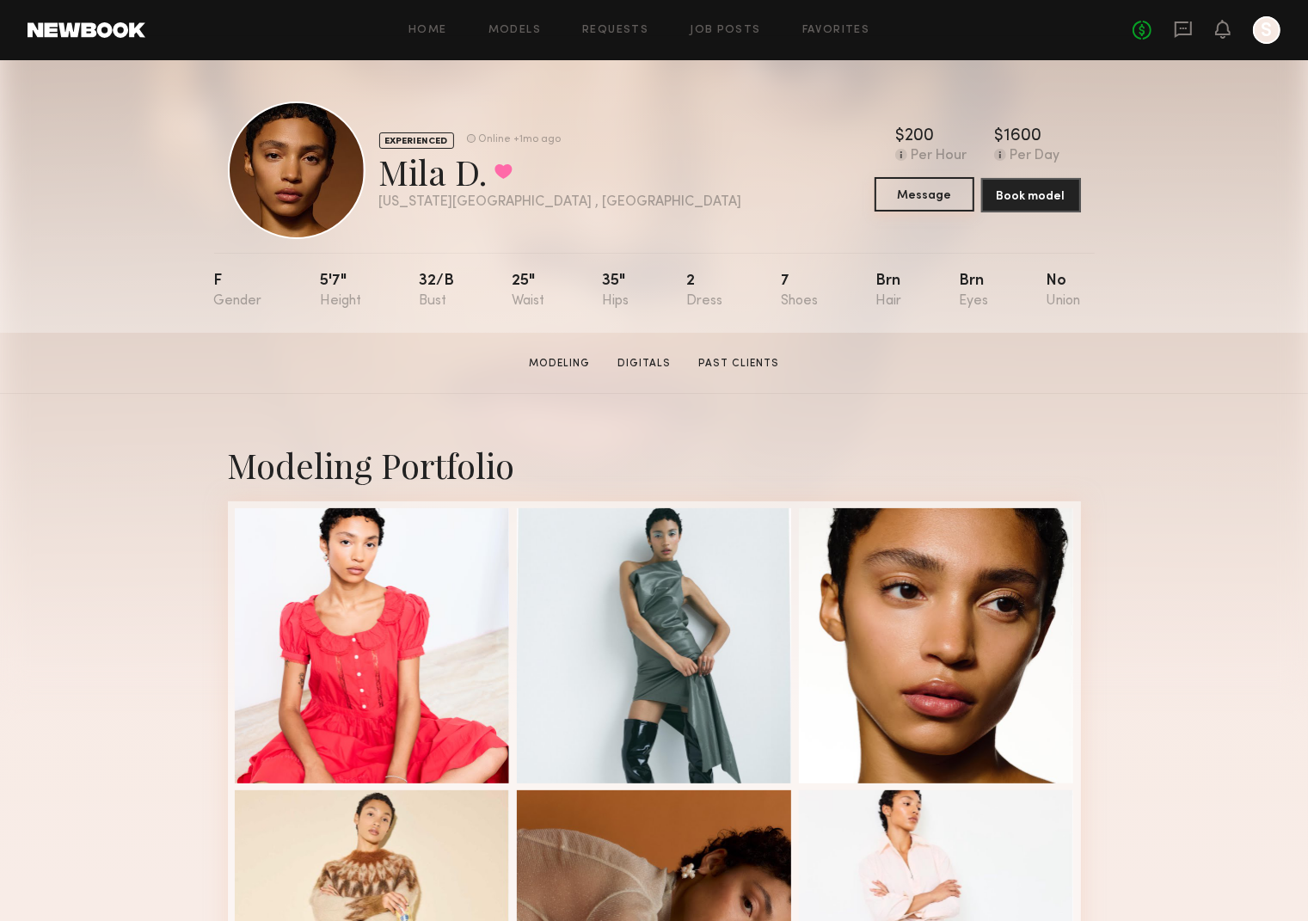
click at [948, 202] on button "Message" at bounding box center [925, 194] width 100 height 34
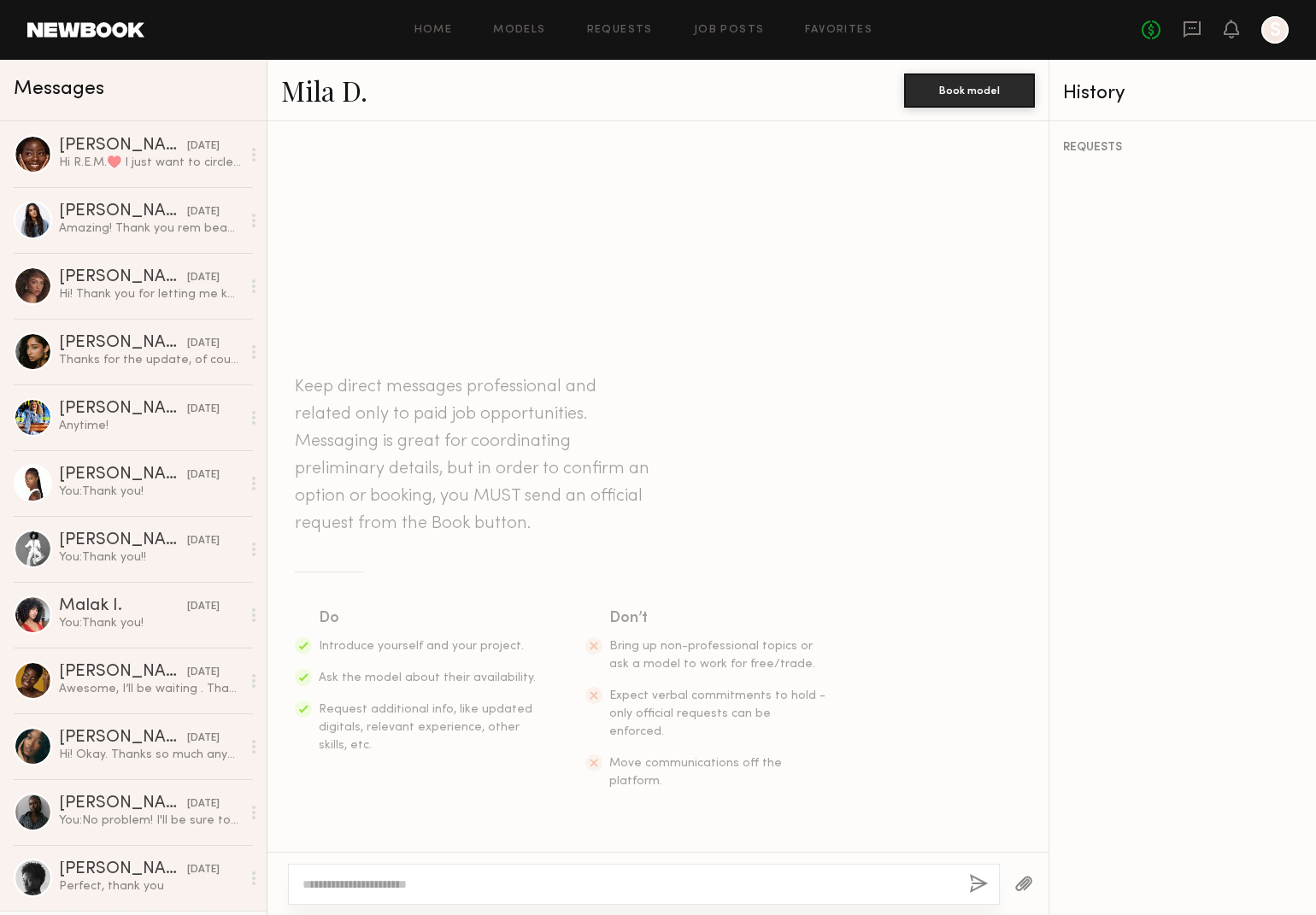
click at [386, 885] on textarea at bounding box center [629, 884] width 653 height 17
type textarea "**********"
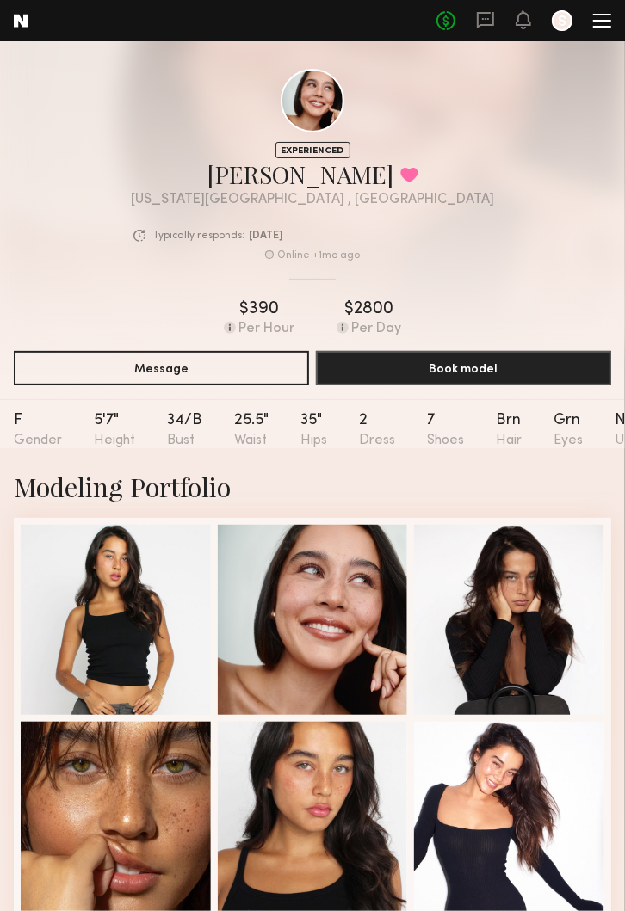
drag, startPoint x: 170, startPoint y: 431, endPoint x: 170, endPoint y: 270, distance: 160.9
click at [167, 431] on nb-model-profile-props "F 5'7" 34/b 25.5" 35" 2 7 Brn Grn No" at bounding box center [312, 423] width 625 height 49
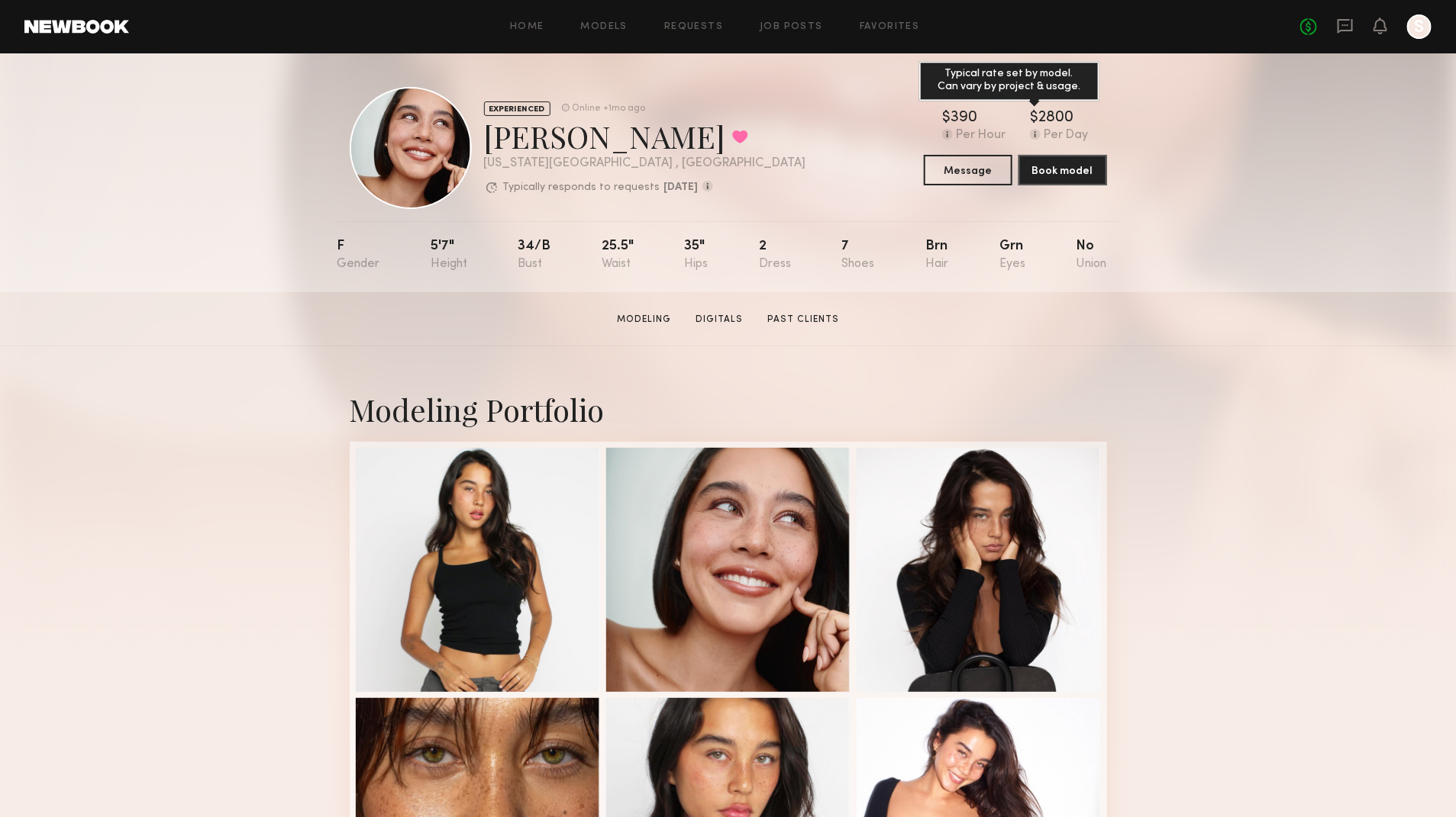
scroll to position [4, 0]
click at [977, 171] on button "Message" at bounding box center [968, 169] width 89 height 30
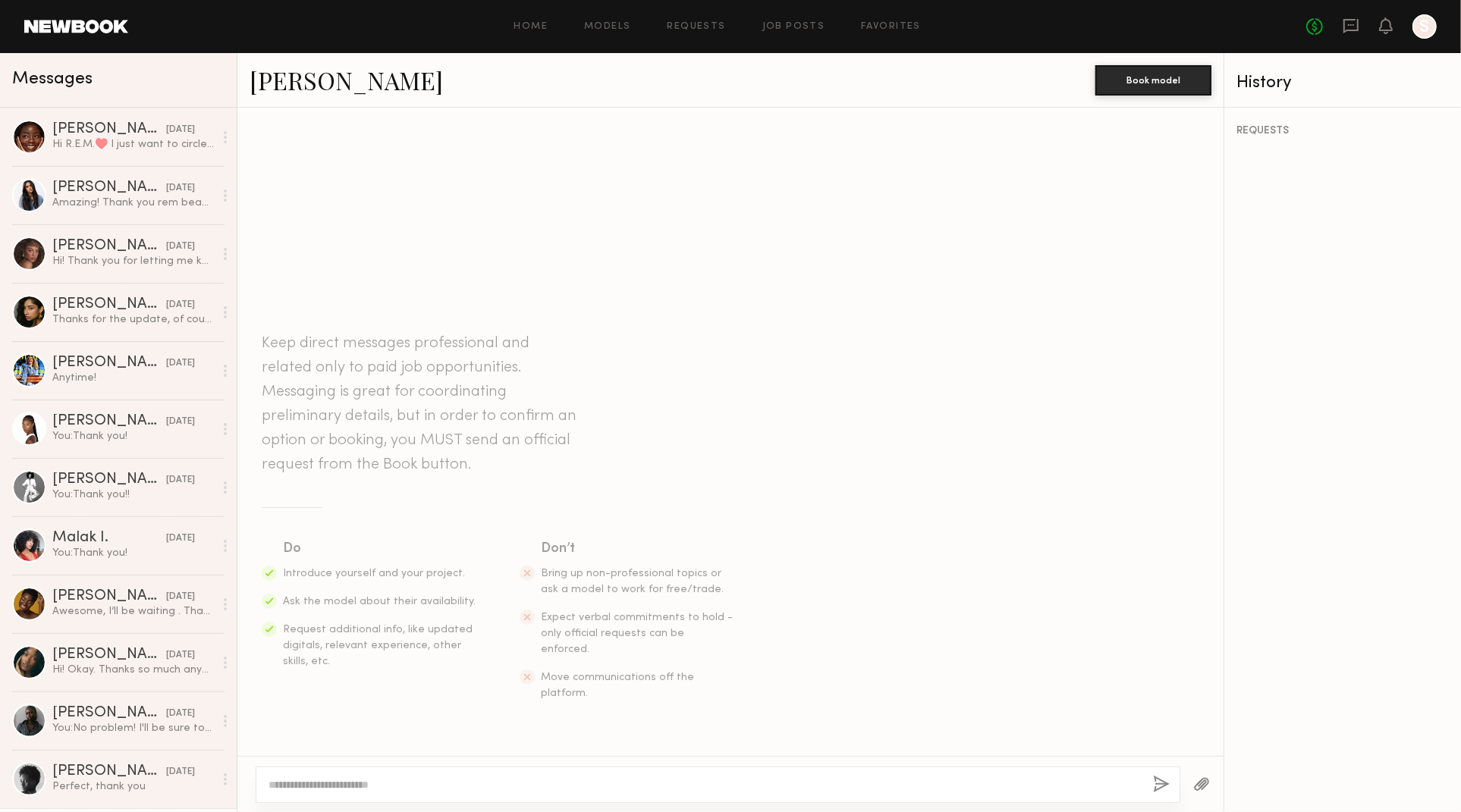
click at [466, 787] on textarea at bounding box center [704, 785] width 872 height 15
click at [419, 785] on textarea "**********" at bounding box center [705, 785] width 874 height 15
type textarea "**********"
drag, startPoint x: 697, startPoint y: 775, endPoint x: 695, endPoint y: 790, distance: 15.1
click at [697, 776] on div "**********" at bounding box center [719, 785] width 926 height 36
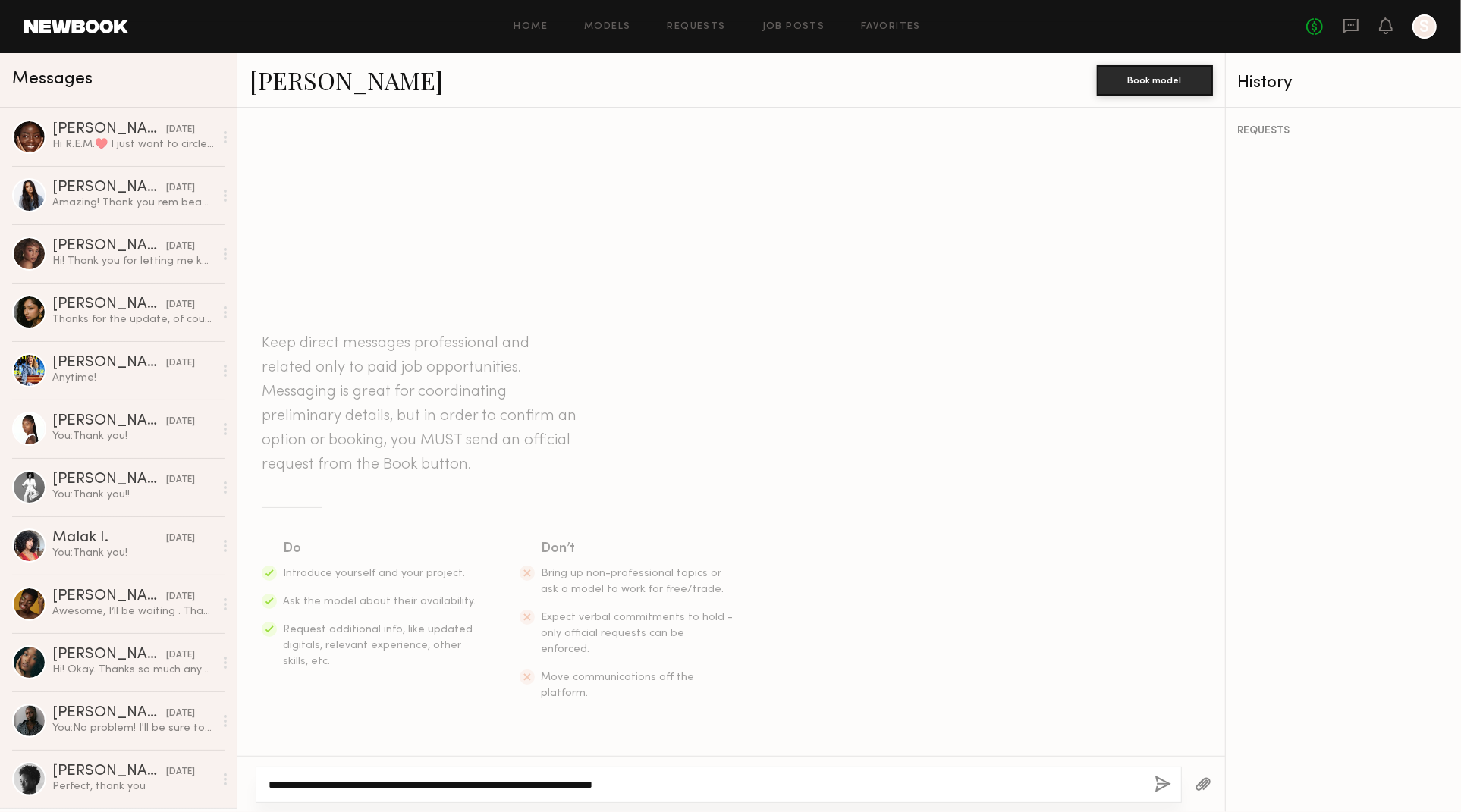
drag, startPoint x: 695, startPoint y: 790, endPoint x: 250, endPoint y: 770, distance: 445.4
click at [250, 770] on div "**********" at bounding box center [731, 785] width 988 height 56
click at [1153, 783] on button "button" at bounding box center [1162, 786] width 17 height 19
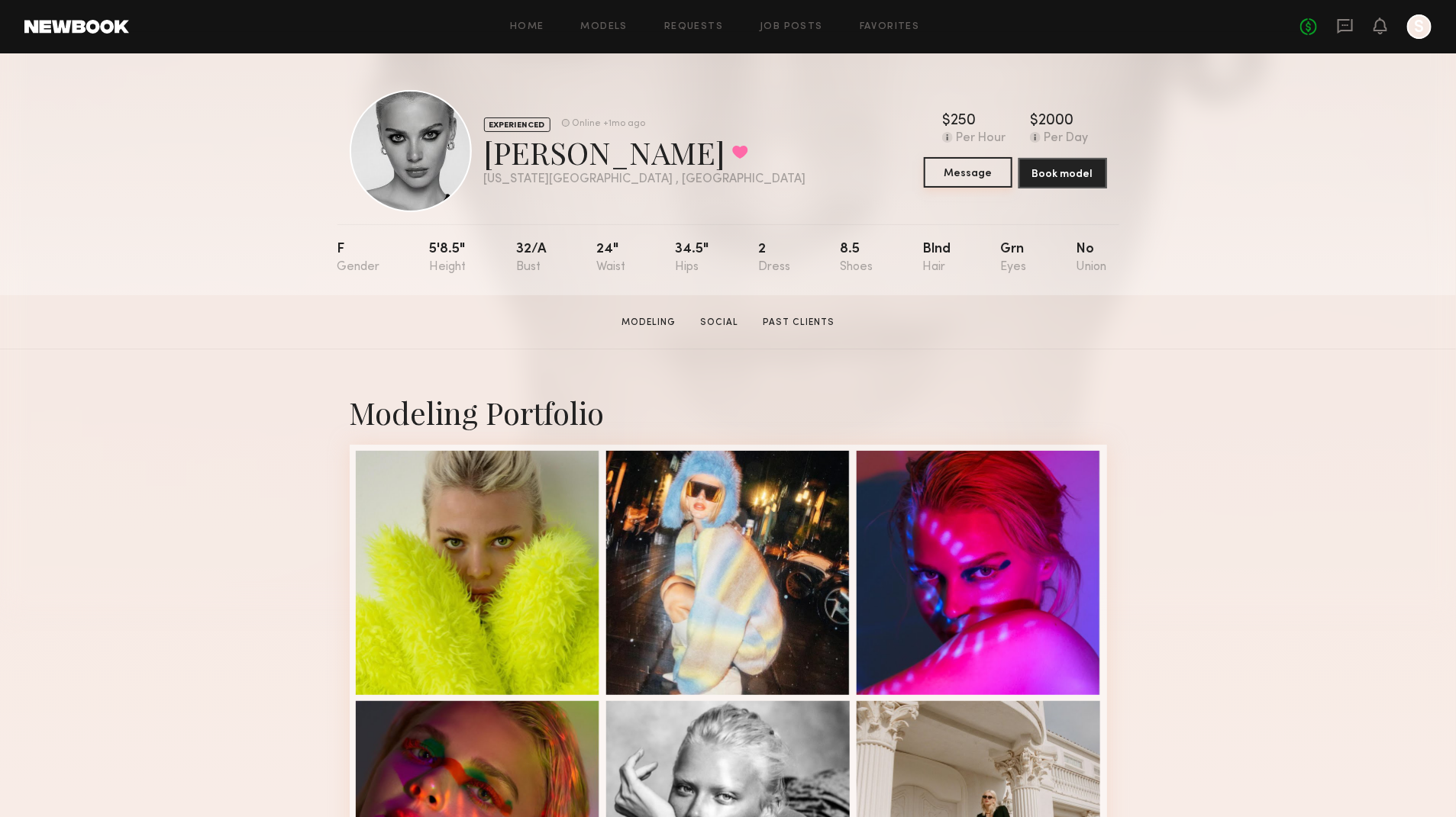
click at [977, 169] on button "Message" at bounding box center [968, 172] width 89 height 30
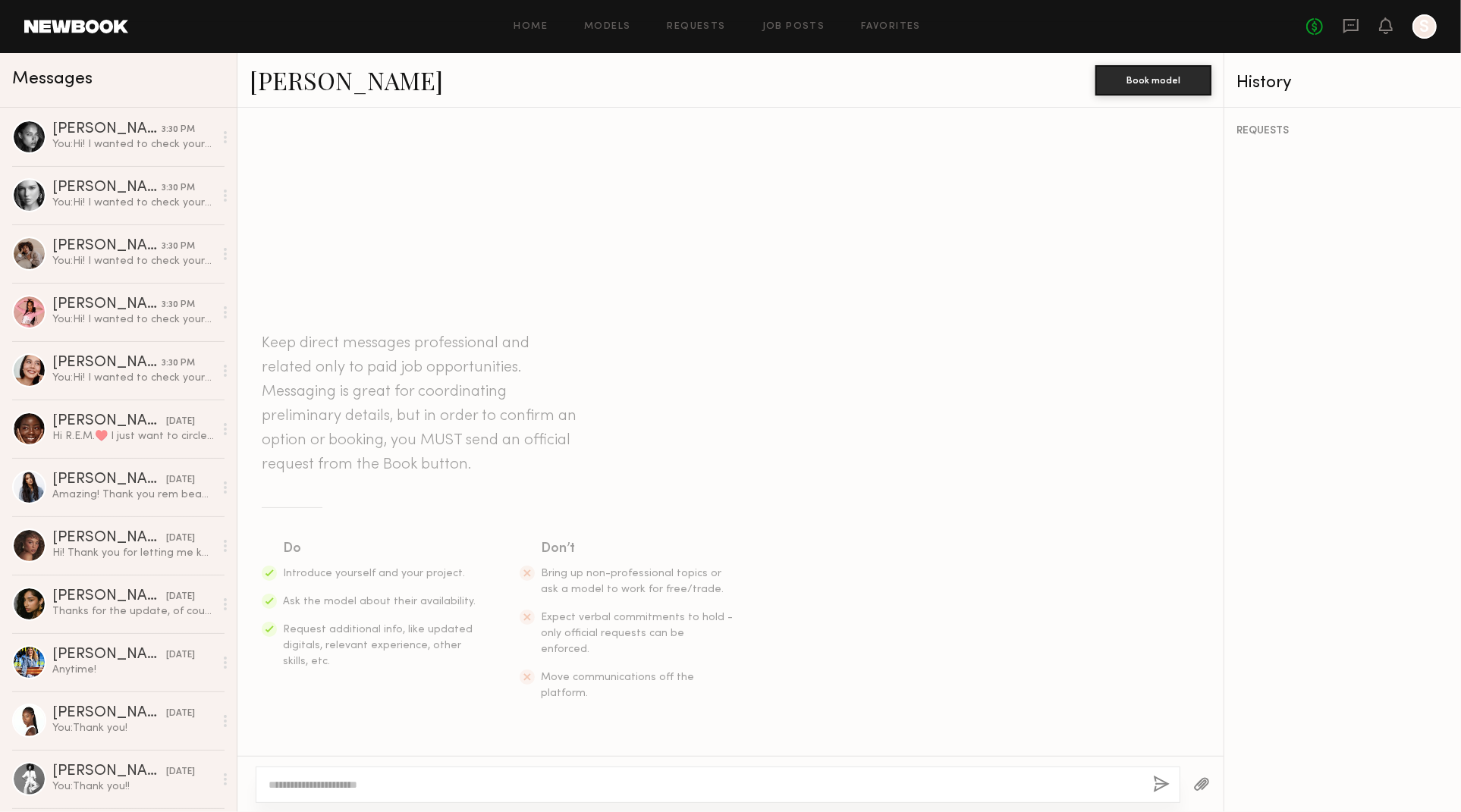
click at [649, 775] on div at bounding box center [718, 785] width 925 height 36
click at [649, 785] on textarea at bounding box center [704, 785] width 872 height 15
paste textarea "**********"
type textarea "**********"
click at [1160, 784] on button "button" at bounding box center [1162, 786] width 17 height 19
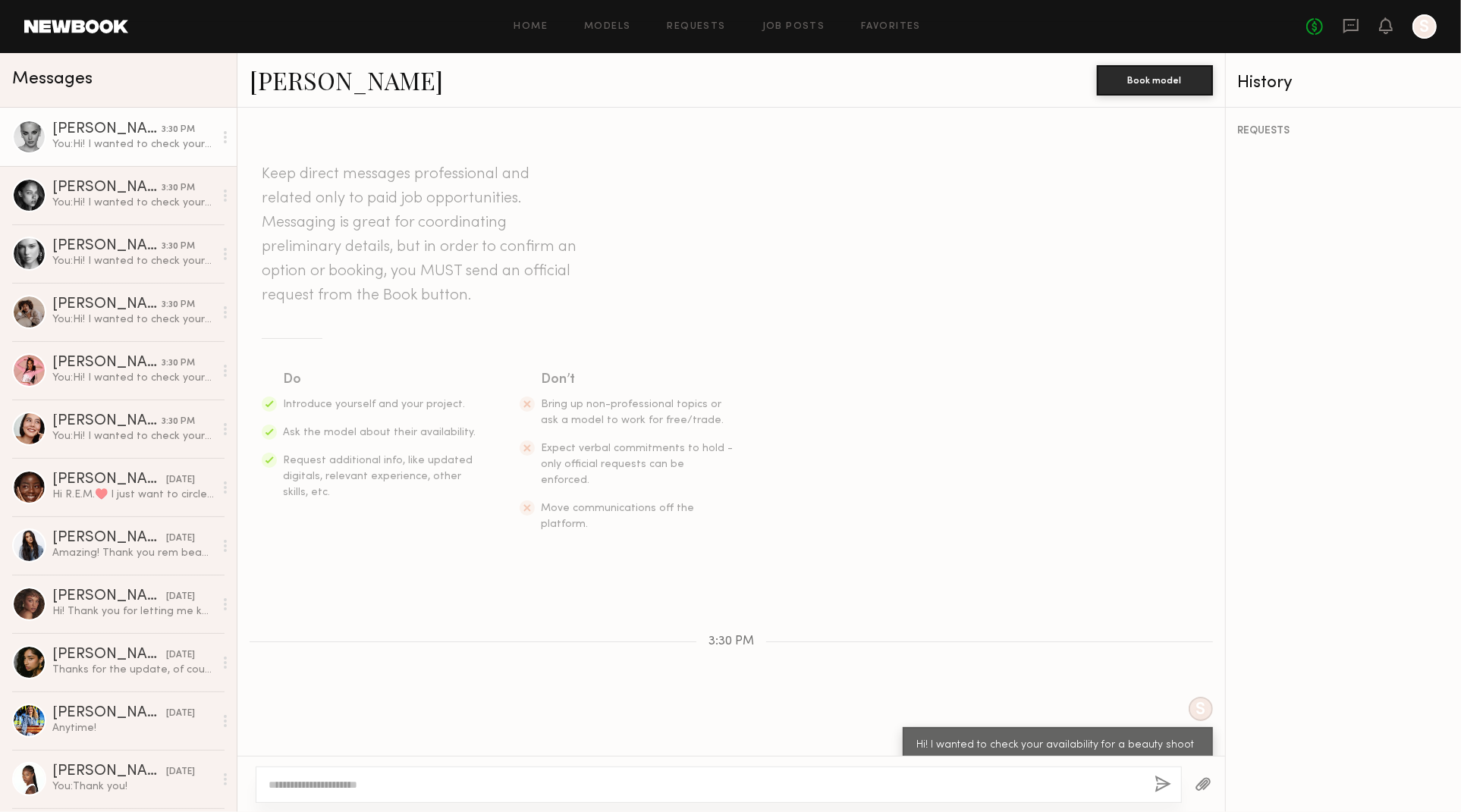
scroll to position [7, 0]
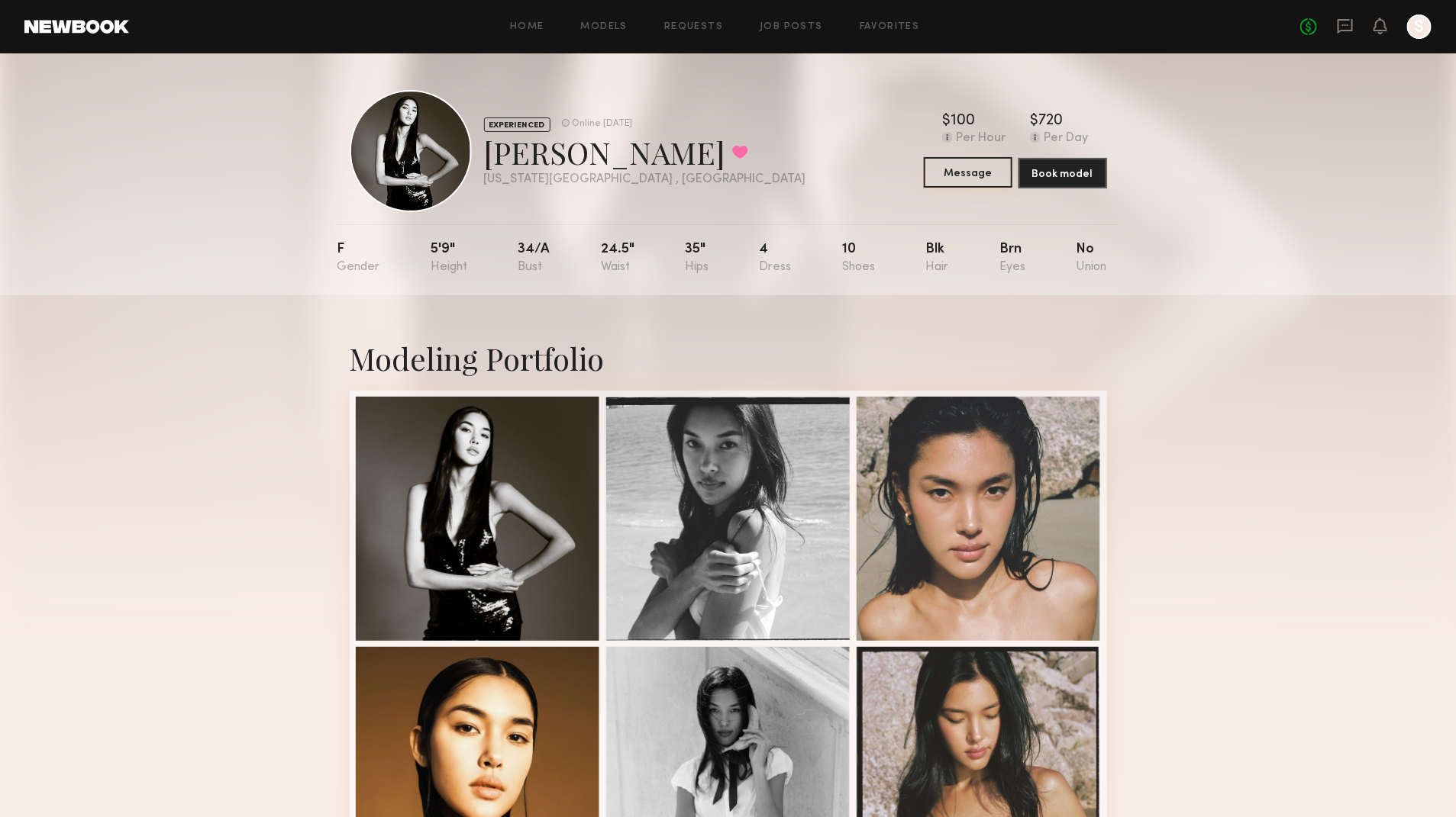
click at [980, 166] on button "Message" at bounding box center [968, 172] width 89 height 30
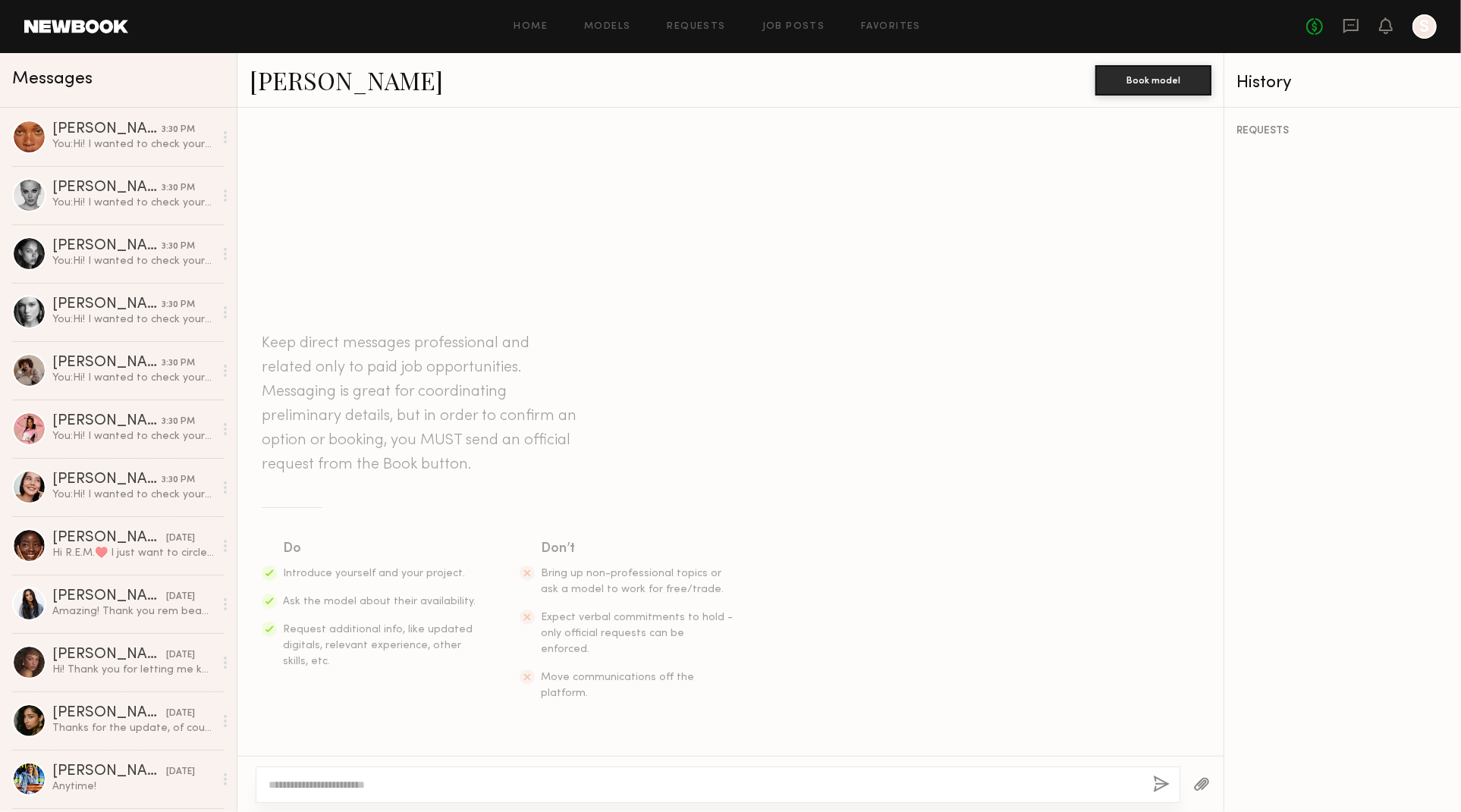
click at [523, 768] on div at bounding box center [718, 785] width 925 height 36
click at [522, 798] on div at bounding box center [718, 785] width 925 height 36
click at [562, 785] on textarea at bounding box center [704, 785] width 872 height 15
paste textarea "**********"
type textarea "**********"
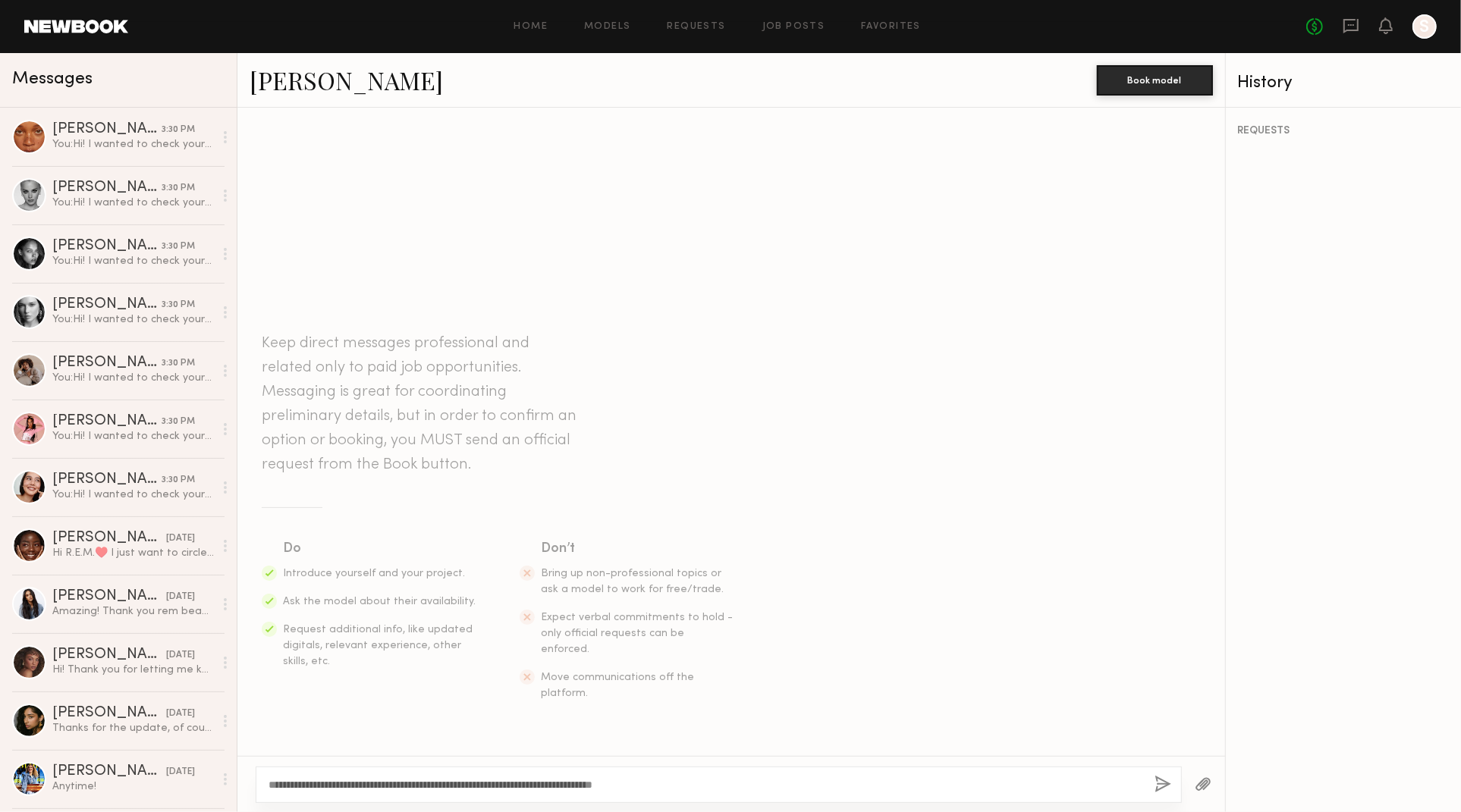
click at [1147, 787] on div "**********" at bounding box center [719, 785] width 926 height 36
click at [1159, 786] on button "button" at bounding box center [1162, 786] width 17 height 19
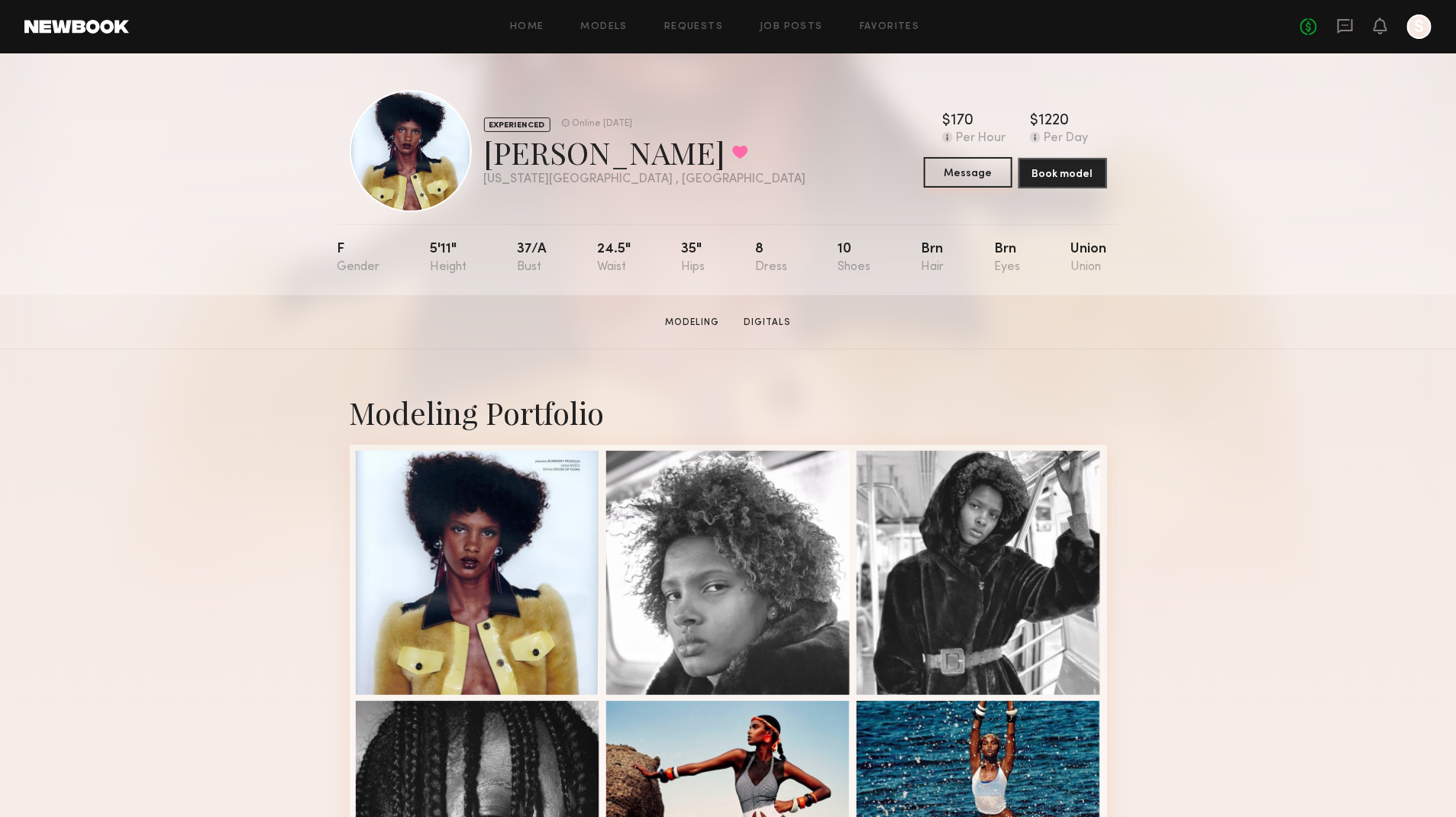
click at [974, 181] on button "Message" at bounding box center [968, 172] width 89 height 30
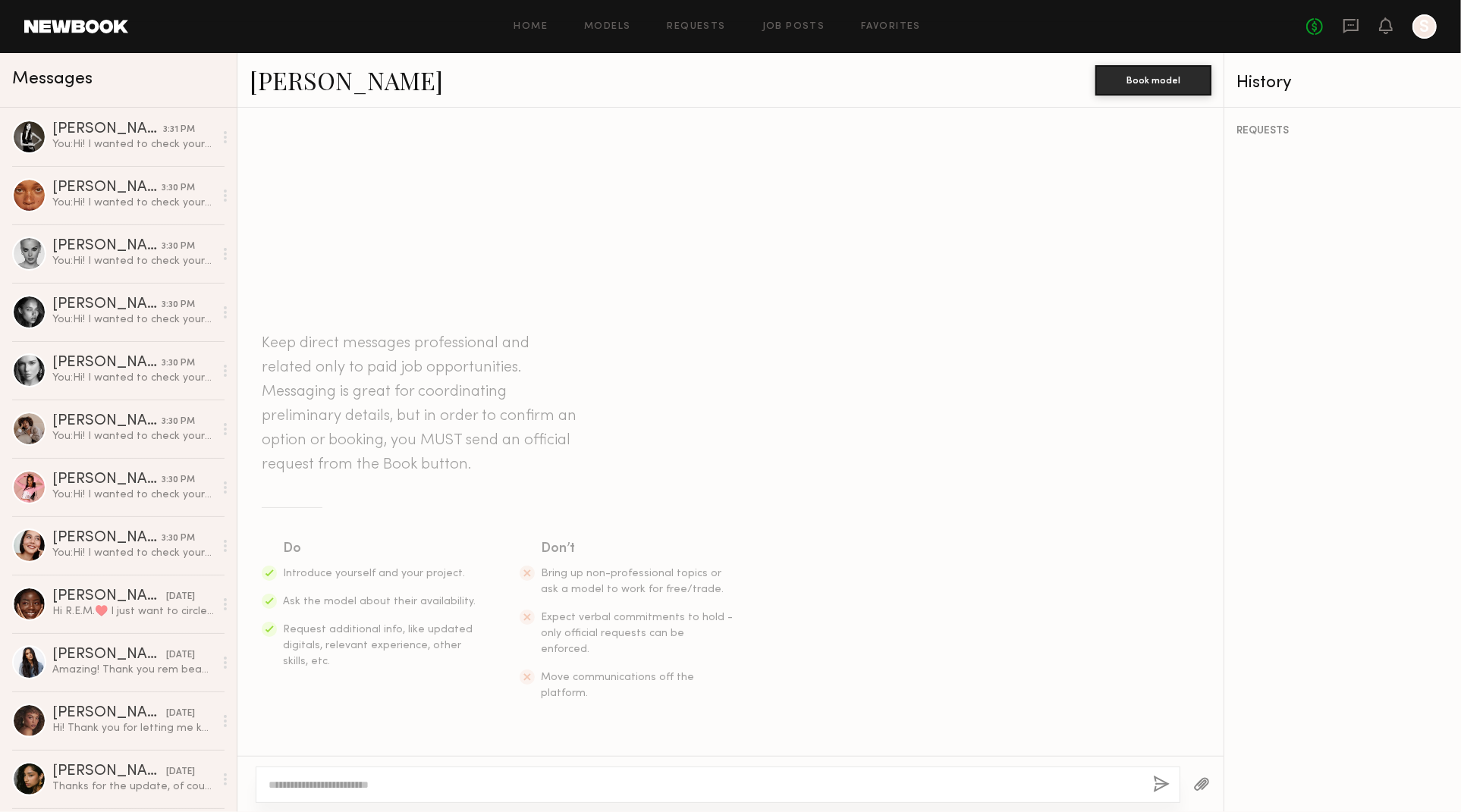
click at [587, 768] on div at bounding box center [718, 785] width 925 height 36
click at [593, 776] on div at bounding box center [718, 785] width 925 height 36
click at [618, 790] on textarea at bounding box center [704, 785] width 872 height 15
paste textarea "**********"
type textarea "**********"
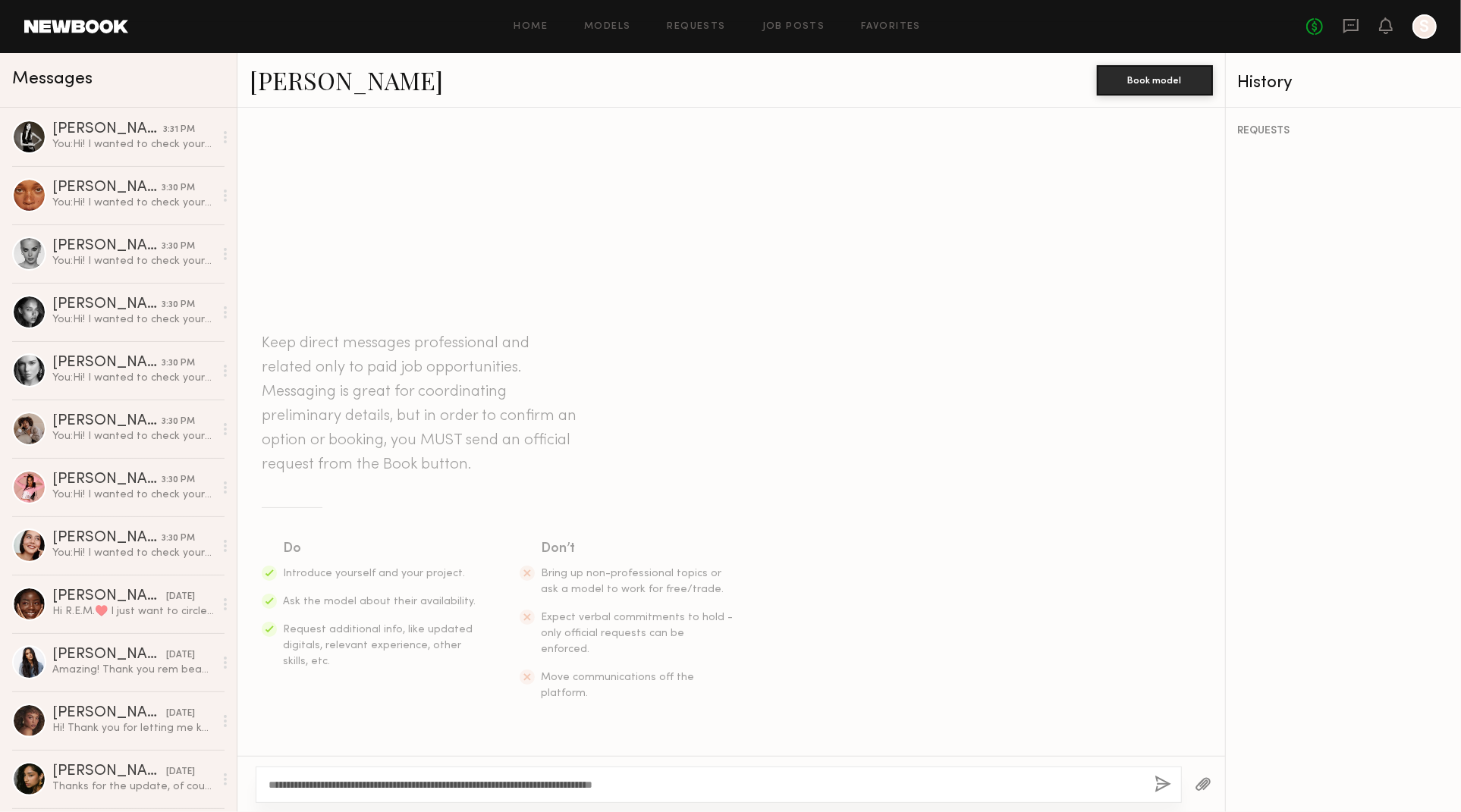
click at [1163, 780] on button "button" at bounding box center [1162, 786] width 17 height 19
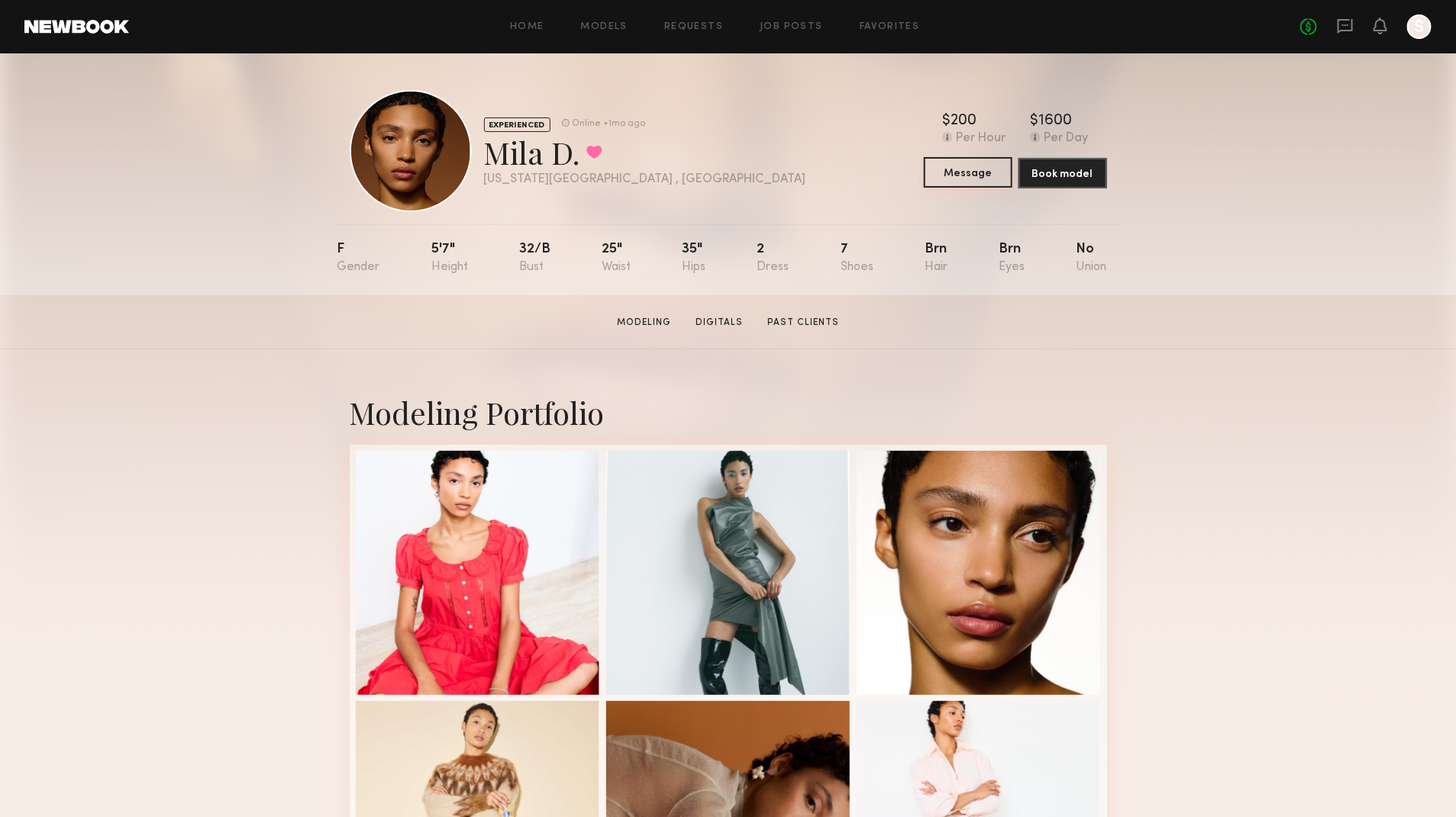
click at [980, 167] on button "Message" at bounding box center [968, 172] width 89 height 30
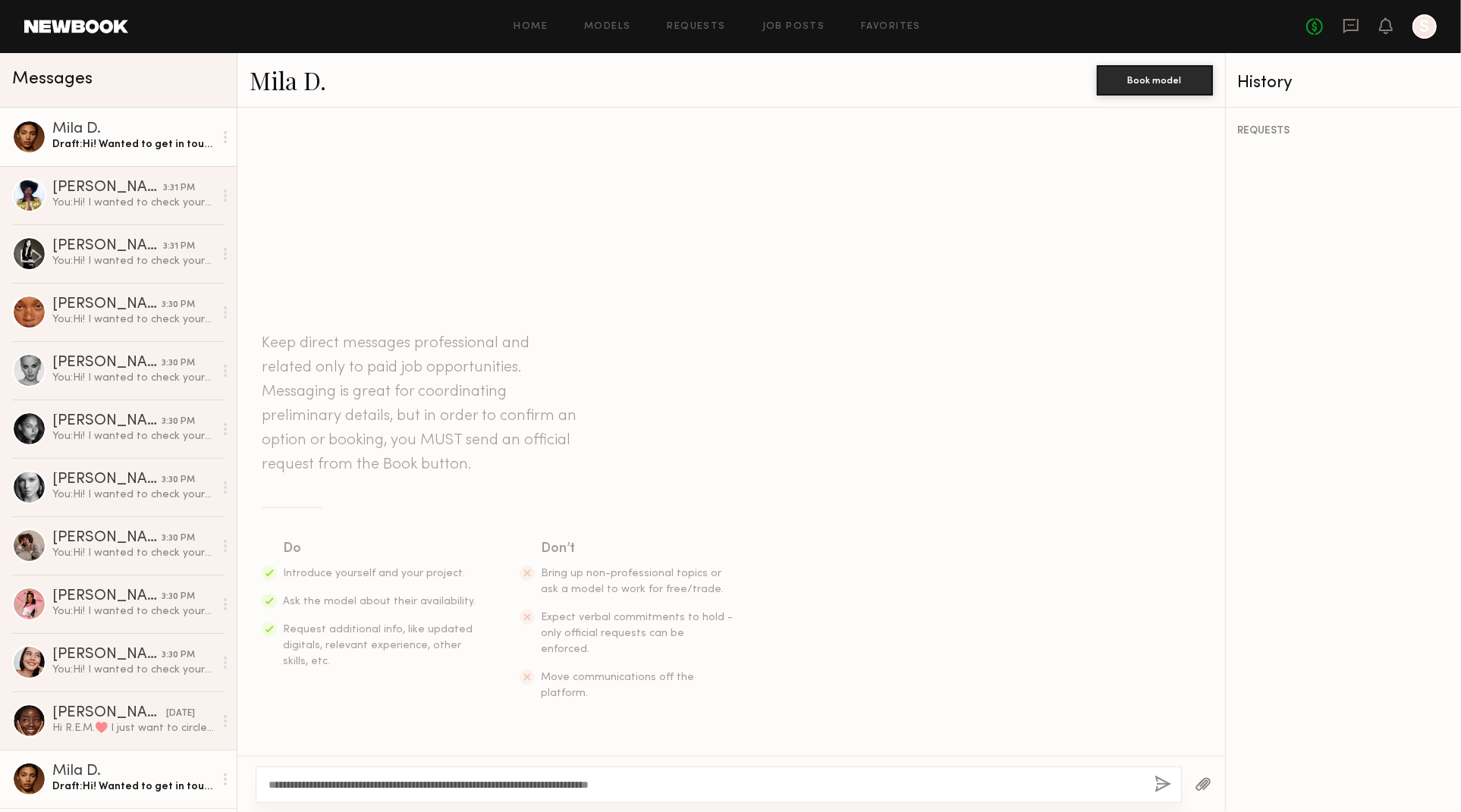
click at [687, 789] on textarea "**********" at bounding box center [705, 785] width 874 height 15
click at [1142, 785] on div "**********" at bounding box center [719, 785] width 926 height 36
click at [1159, 783] on button "button" at bounding box center [1162, 786] width 17 height 19
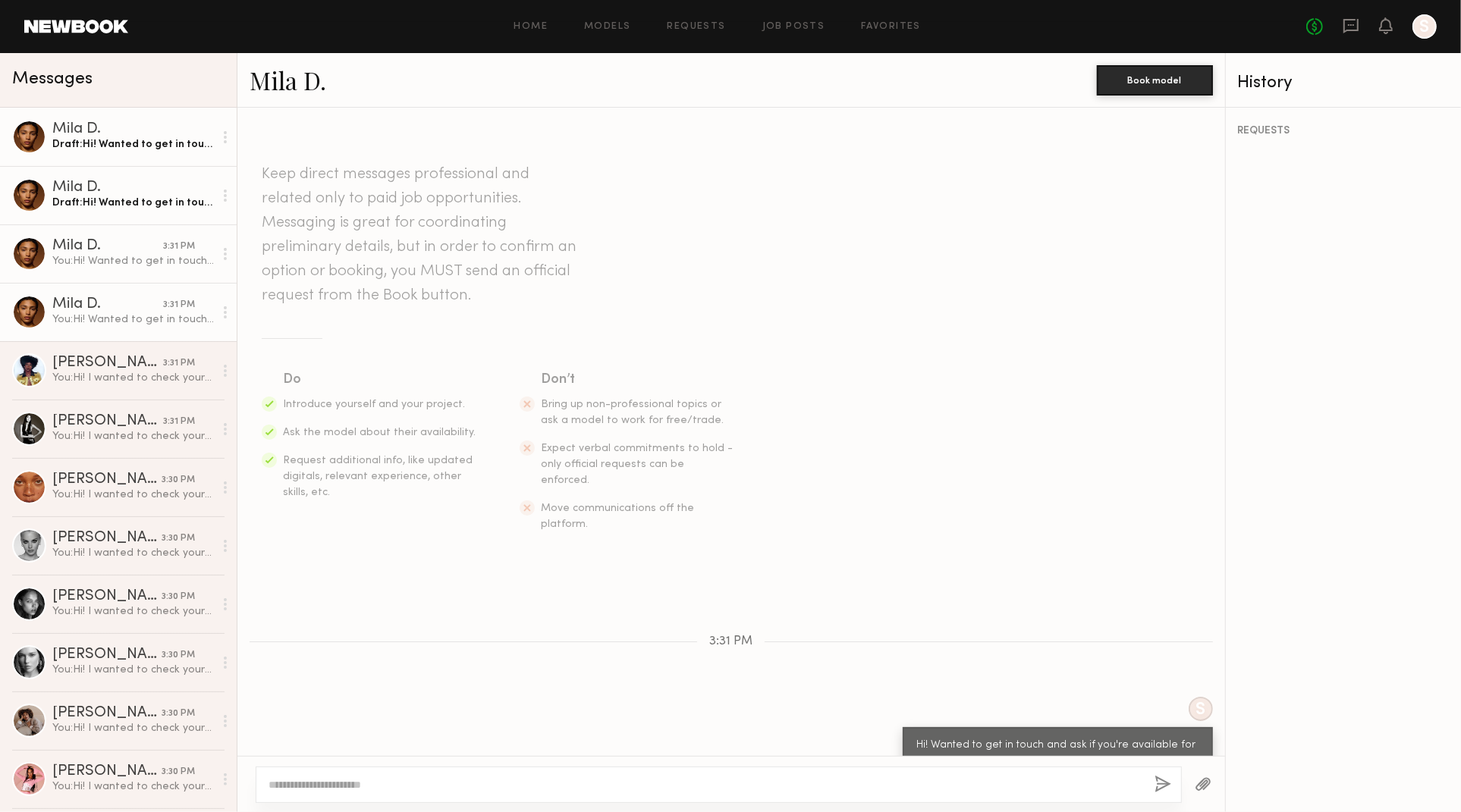
scroll to position [7, 0]
click at [119, 190] on div "Mila D." at bounding box center [132, 188] width 161 height 15
click at [145, 143] on div "Draft: Hi! Wanted to get in touch and ask if you're available for a beauty shoo…" at bounding box center [132, 145] width 161 height 14
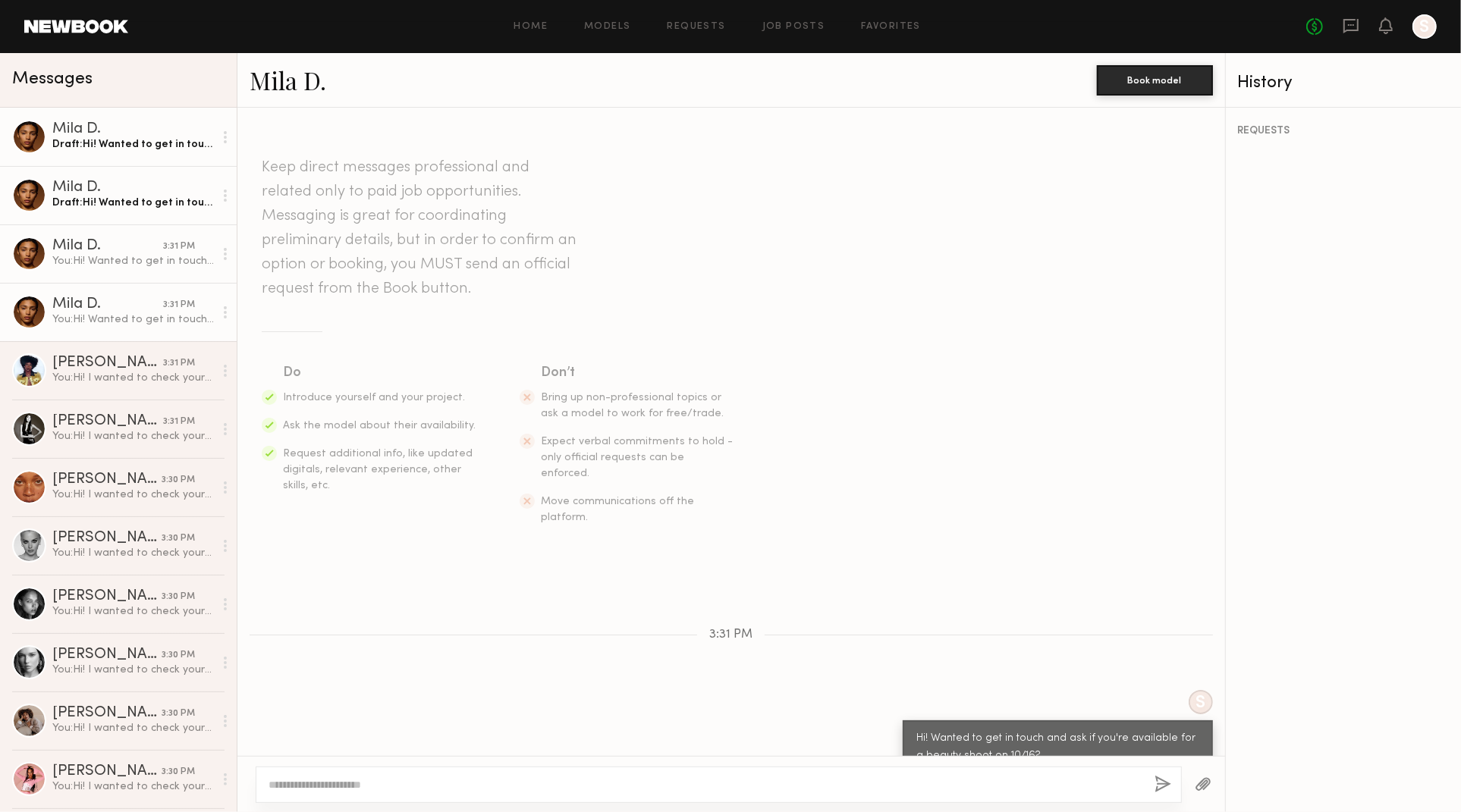
click at [111, 290] on link "Mila D. 3:31 PM You: Hi! Wanted to get in touch and ask if you're available for…" at bounding box center [118, 312] width 236 height 58
click at [142, 160] on link "Mila D. Draft: Hi! Wanted to get in touch and ask if you're available for a bea…" at bounding box center [118, 137] width 236 height 58
click at [214, 135] on div at bounding box center [226, 138] width 23 height 30
click at [214, 136] on div at bounding box center [226, 138] width 23 height 30
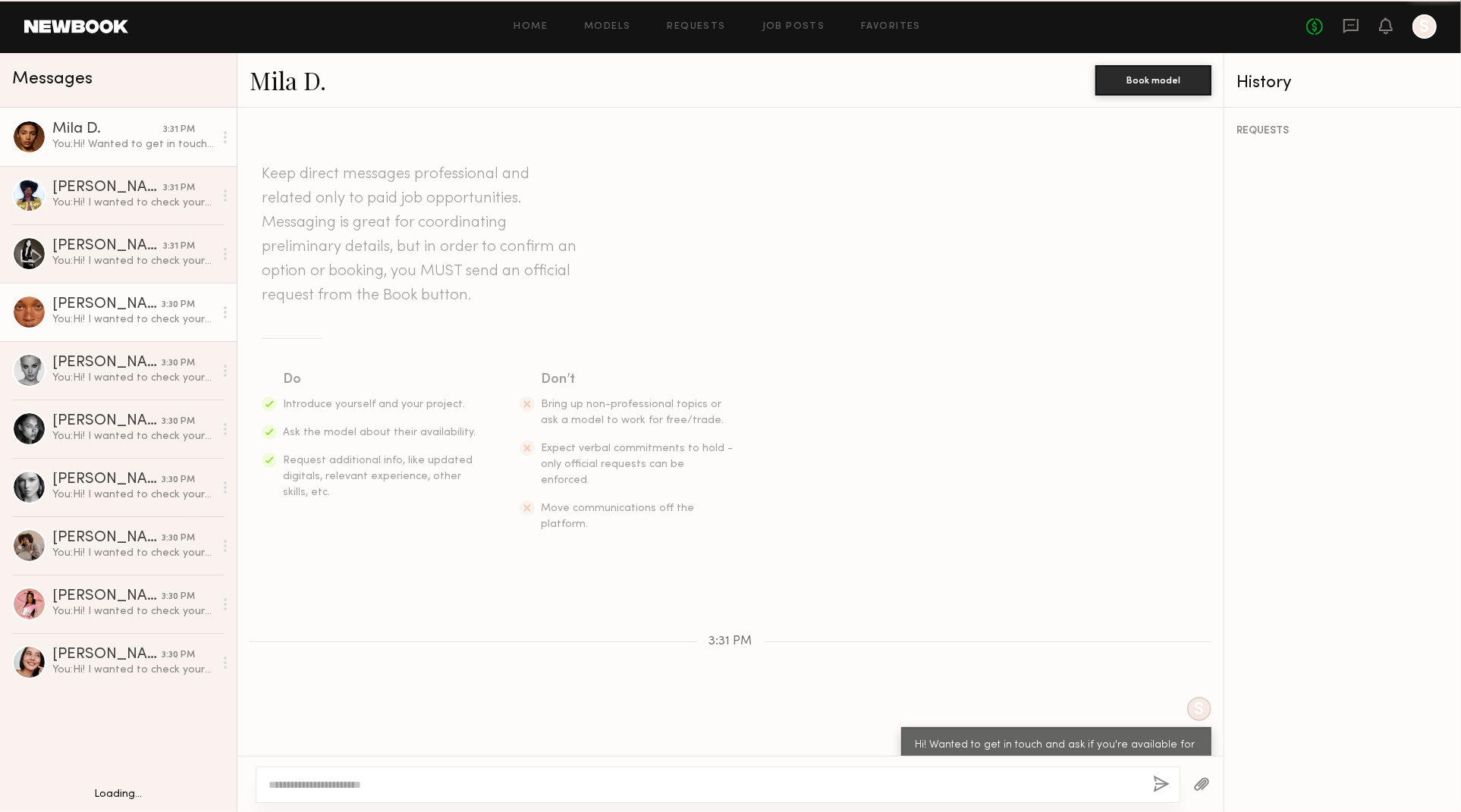
scroll to position [7, 0]
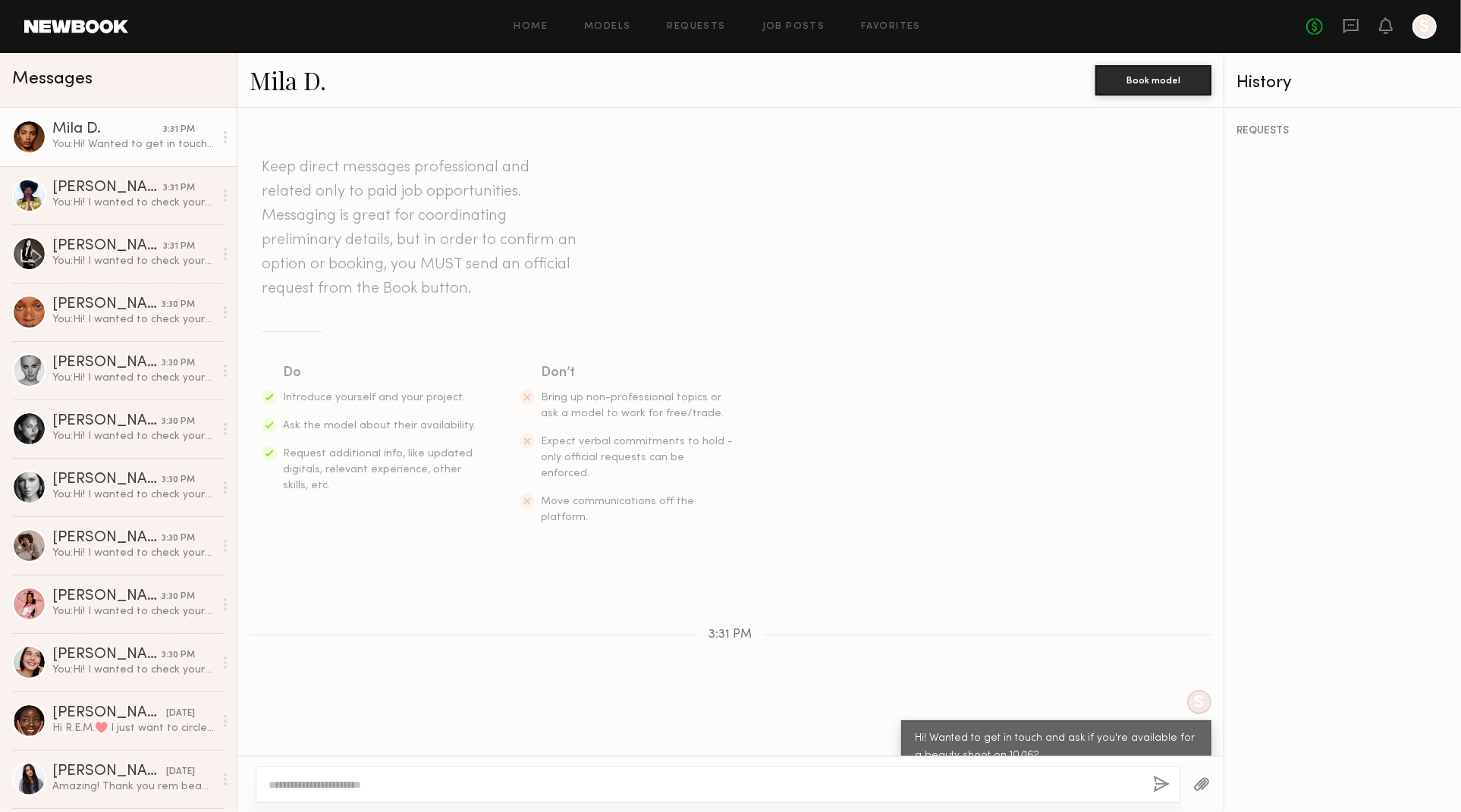
click at [112, 133] on div "Mila D." at bounding box center [108, 130] width 111 height 15
